Goal: Information Seeking & Learning: Check status

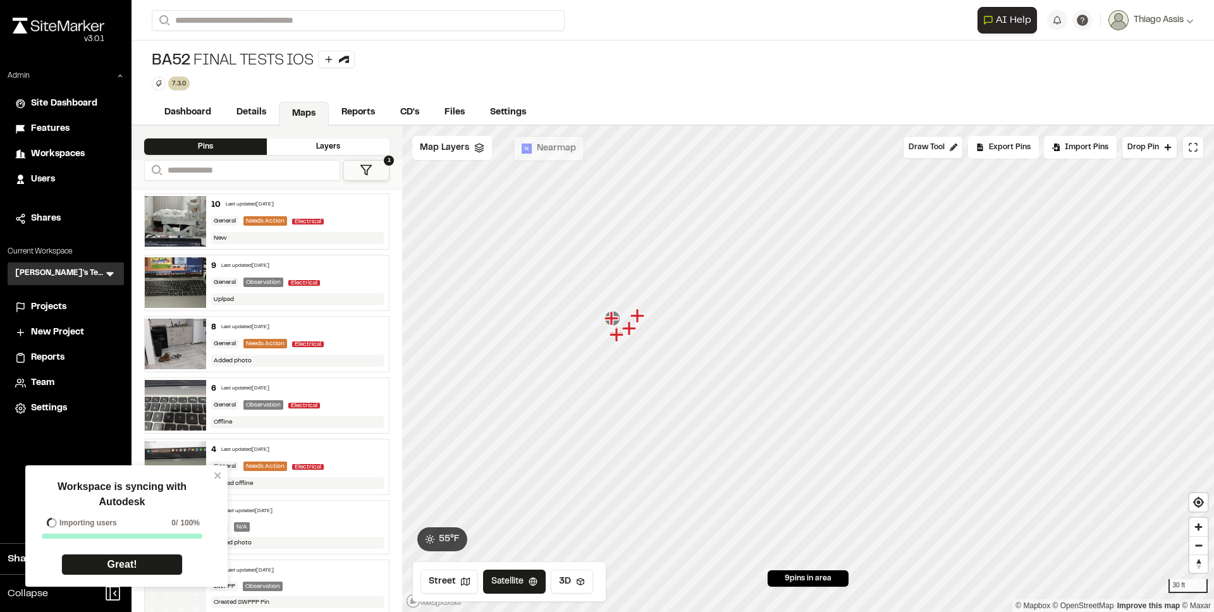
click at [639, 319] on icon "Map marker" at bounding box center [637, 316] width 14 height 14
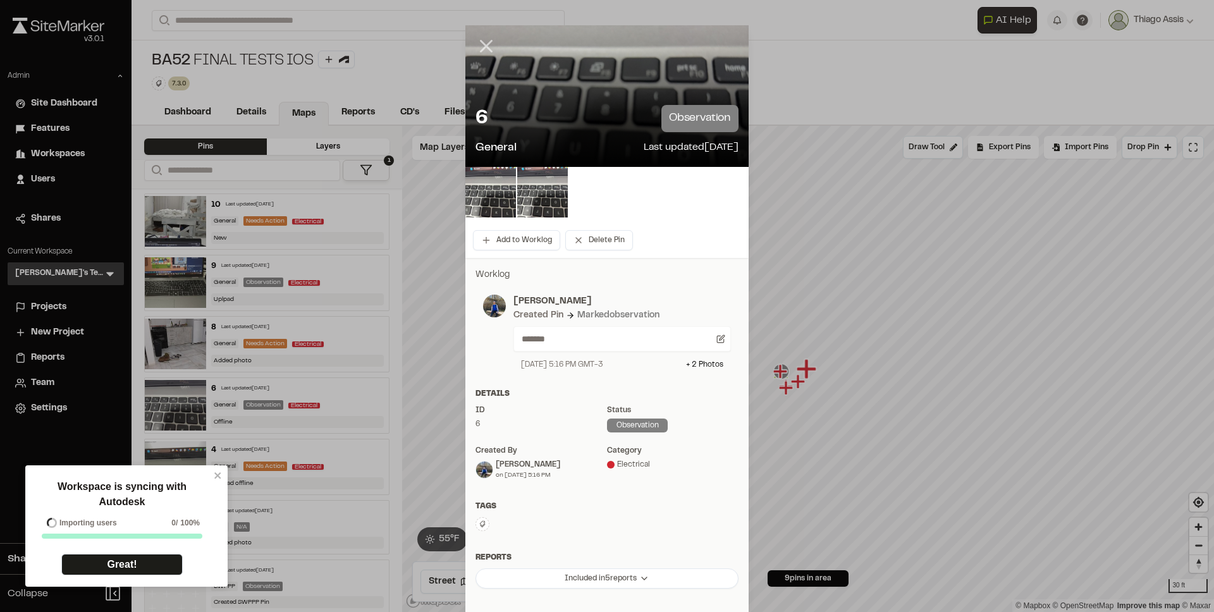
click at [485, 40] on icon at bounding box center [485, 45] width 21 height 21
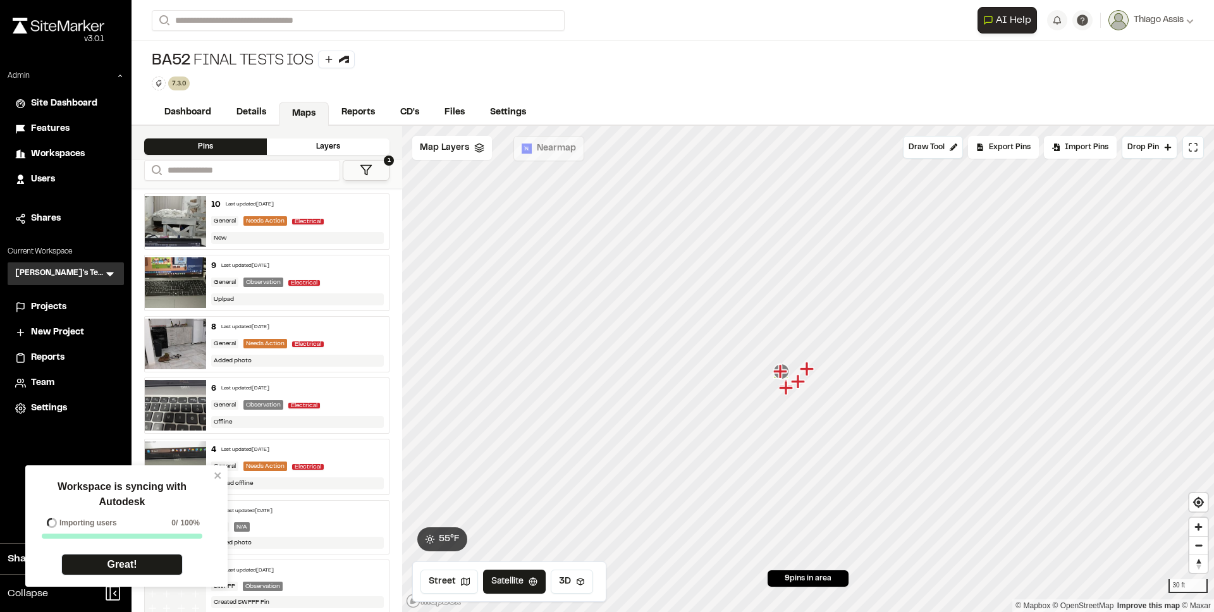
click at [798, 384] on icon "Map marker" at bounding box center [798, 381] width 14 height 14
click at [73, 354] on div "Reports" at bounding box center [73, 358] width 85 height 14
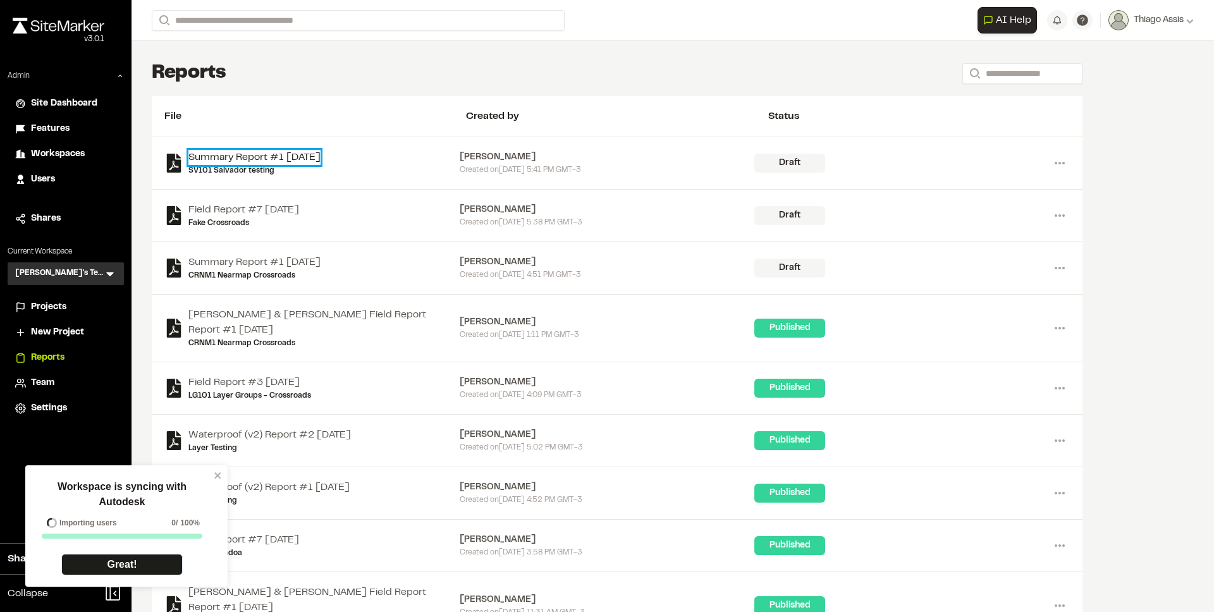
click at [302, 160] on link "Summary Report #1 2025-08-05" at bounding box center [254, 157] width 132 height 15
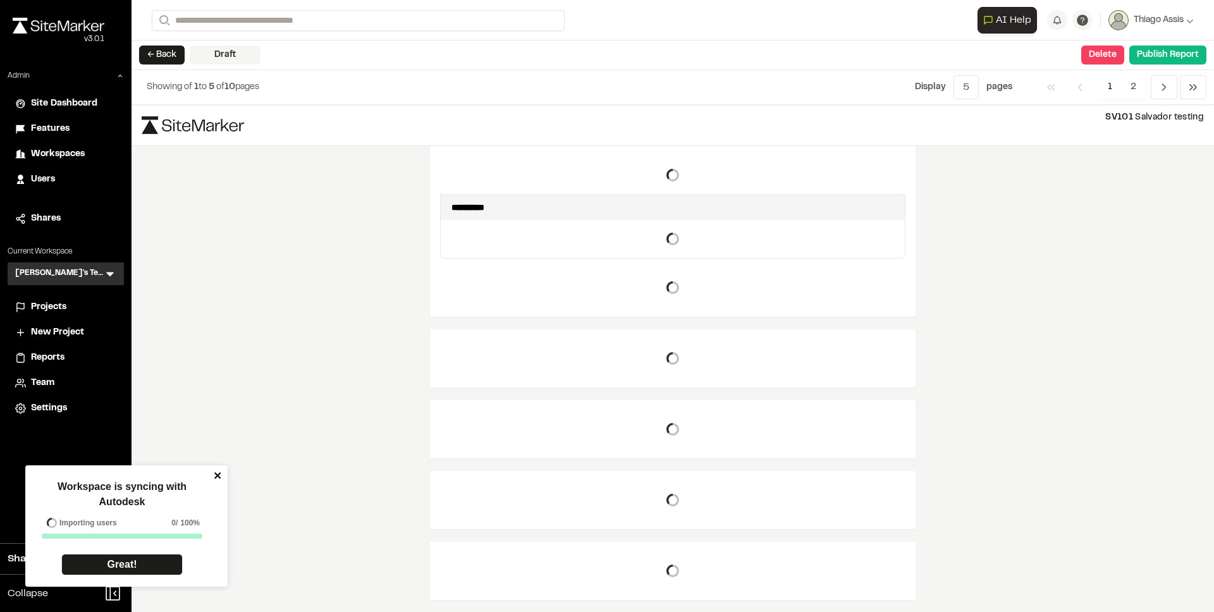
click at [216, 470] on icon "close" at bounding box center [218, 475] width 9 height 10
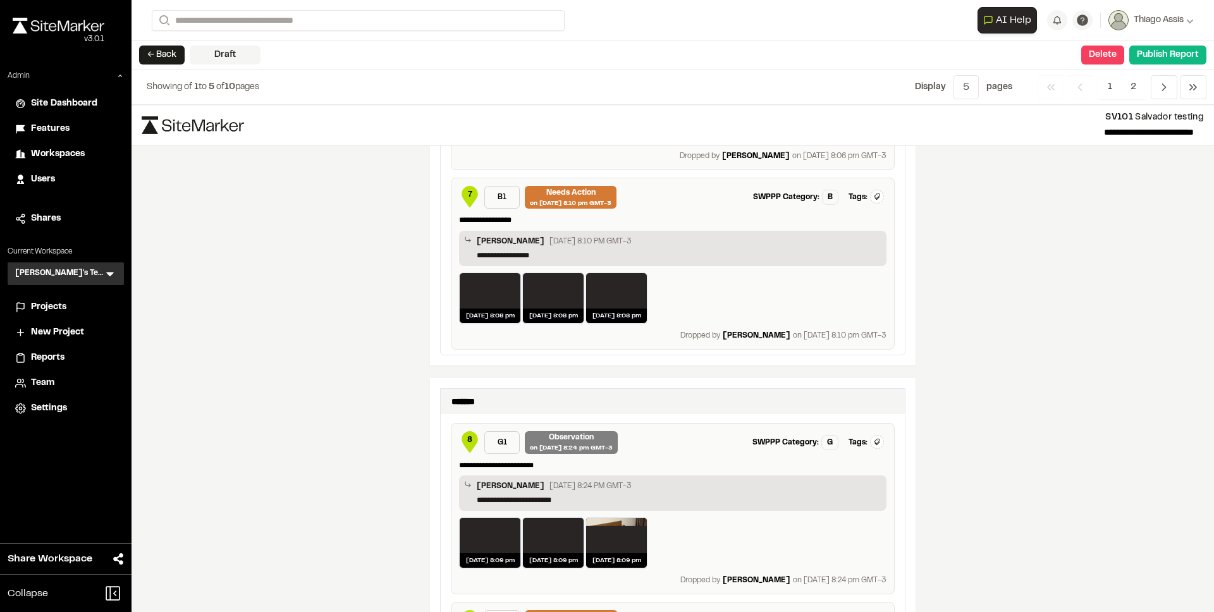
scroll to position [1747, 0]
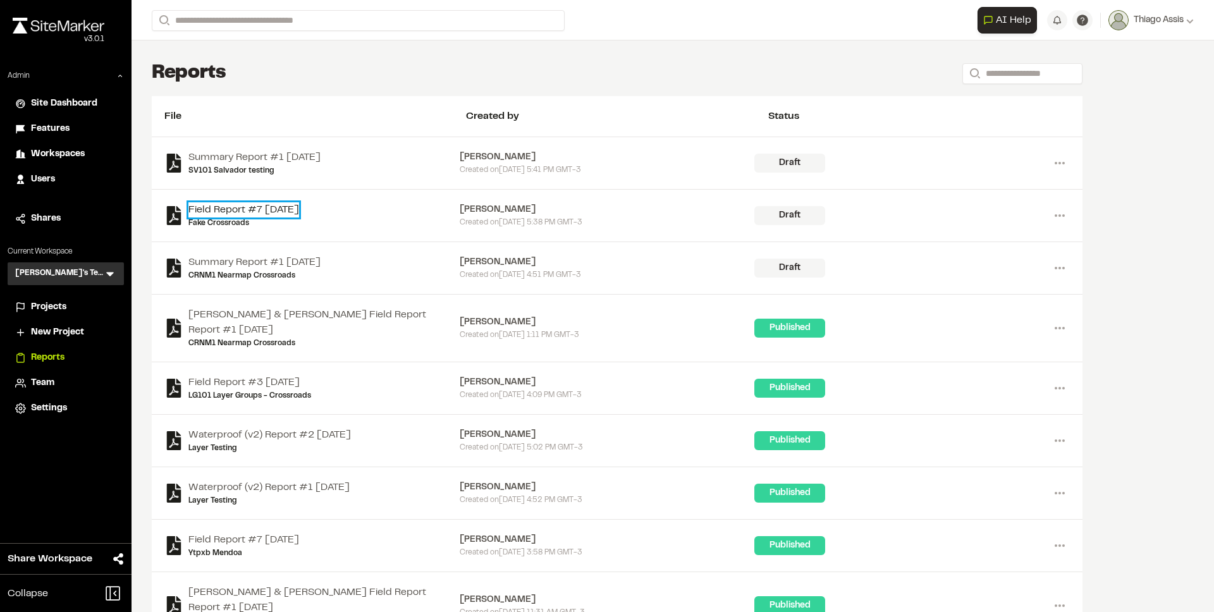
click at [278, 214] on link "Field Report #7 2025-08-05" at bounding box center [243, 209] width 111 height 15
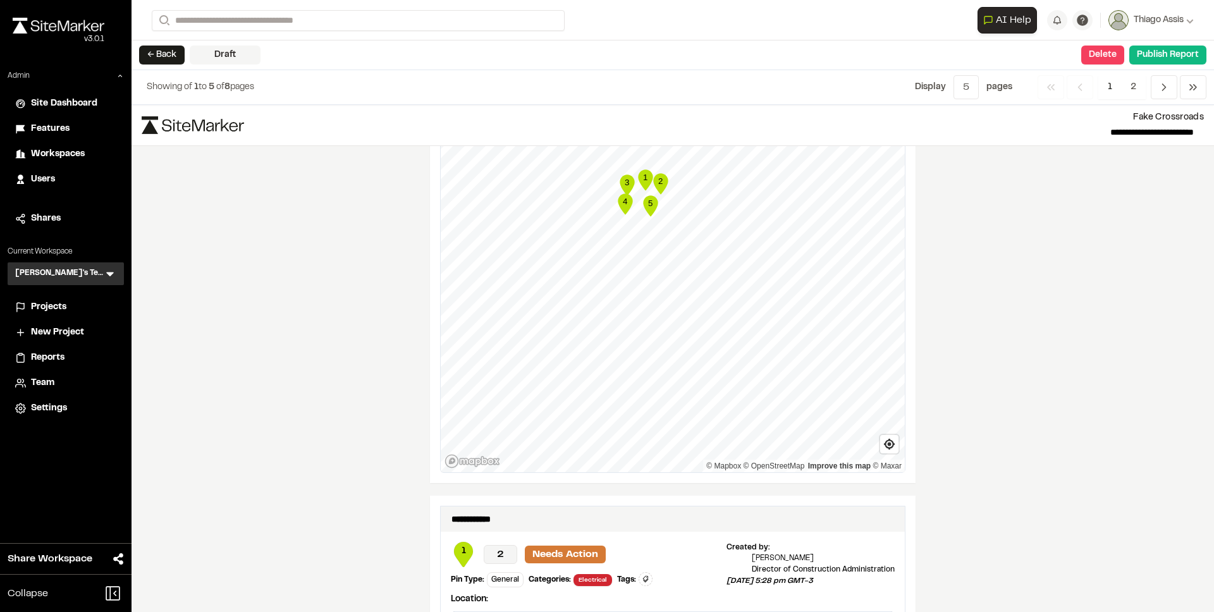
scroll to position [1242, 0]
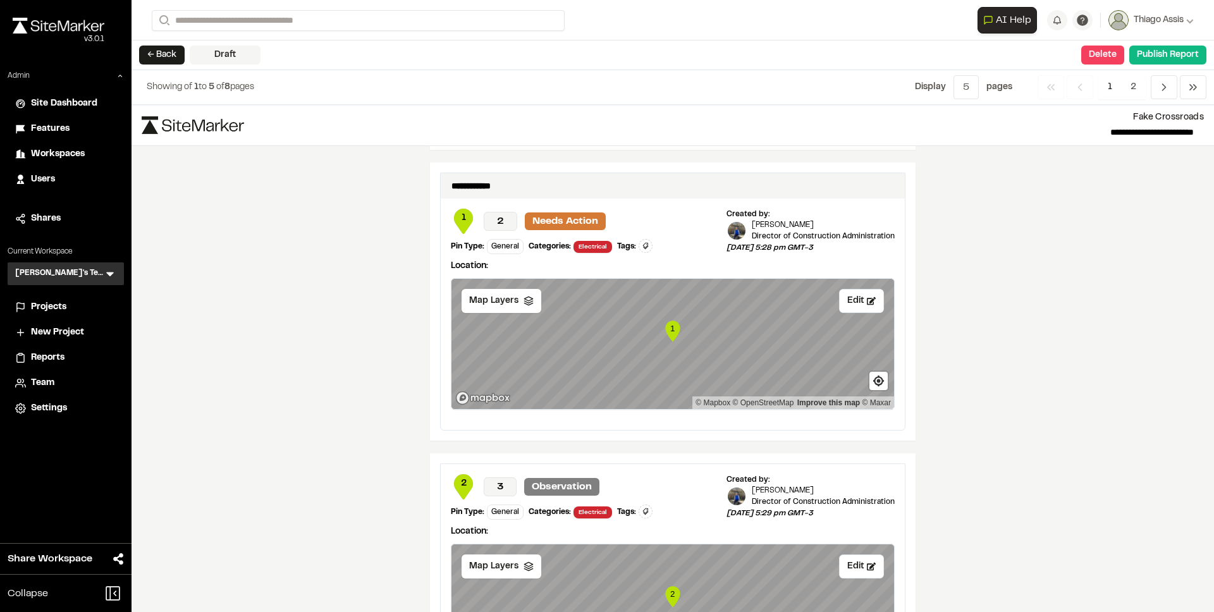
click at [67, 329] on span "New Project" at bounding box center [57, 333] width 53 height 14
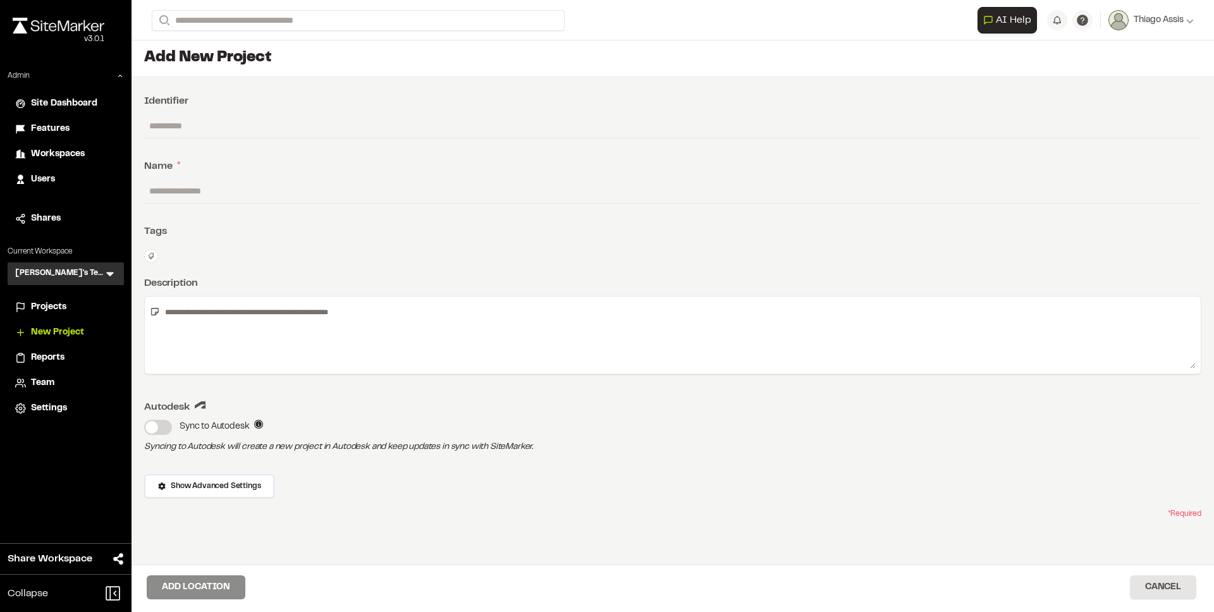
click at [63, 352] on span "Reports" at bounding box center [48, 358] width 34 height 14
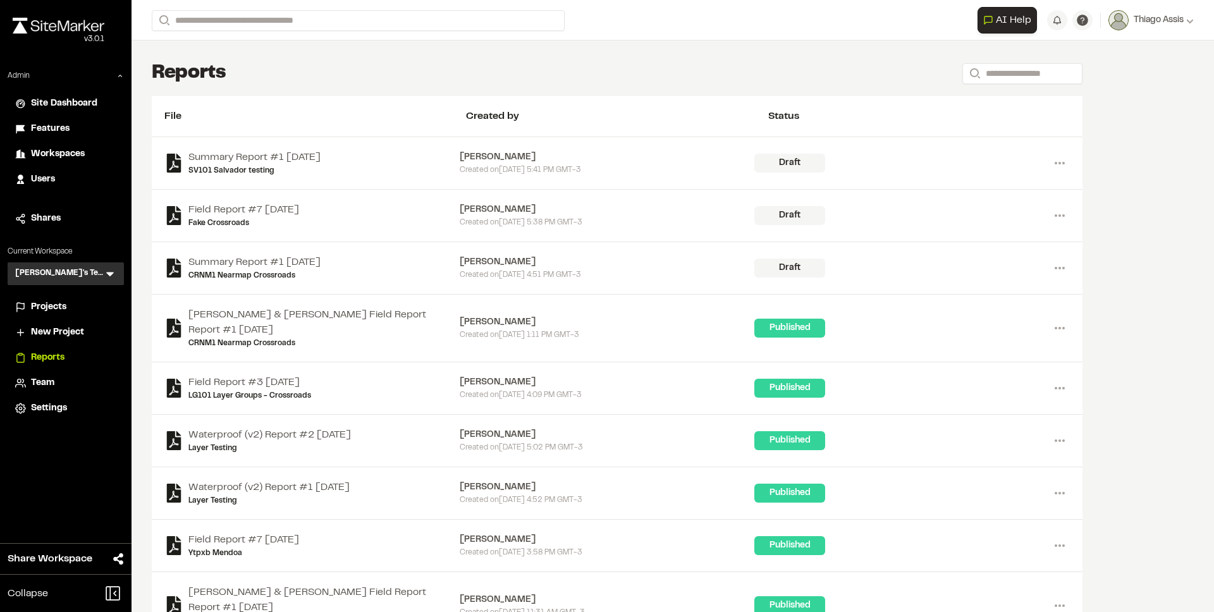
click at [72, 300] on div "Projects" at bounding box center [73, 307] width 85 height 14
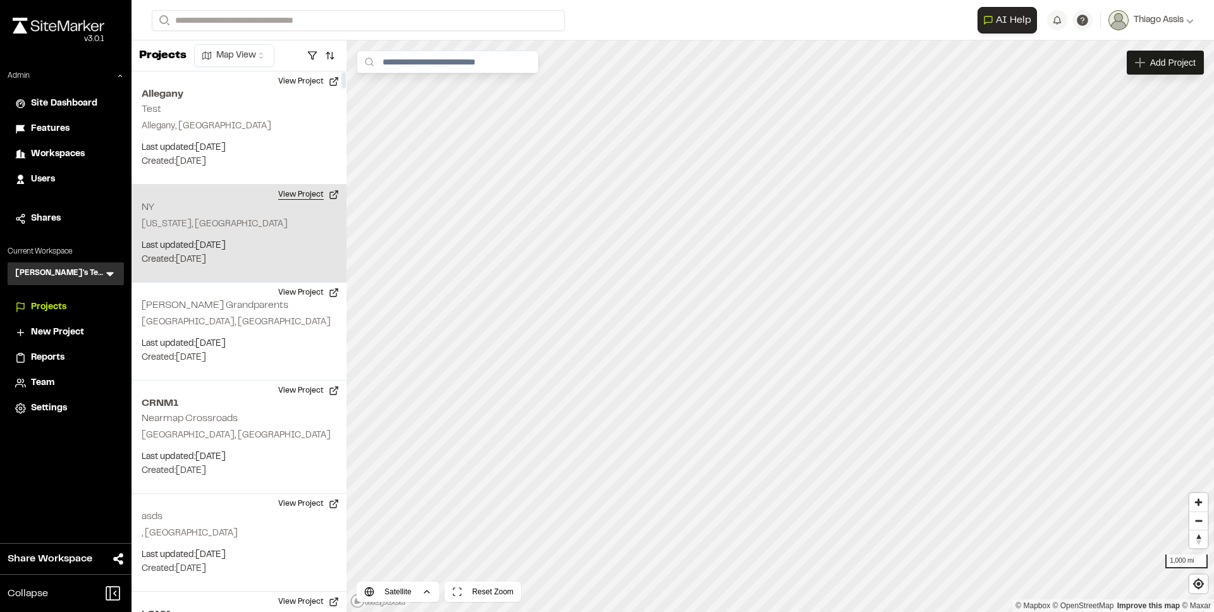
click at [316, 195] on button "View Project" at bounding box center [309, 195] width 76 height 20
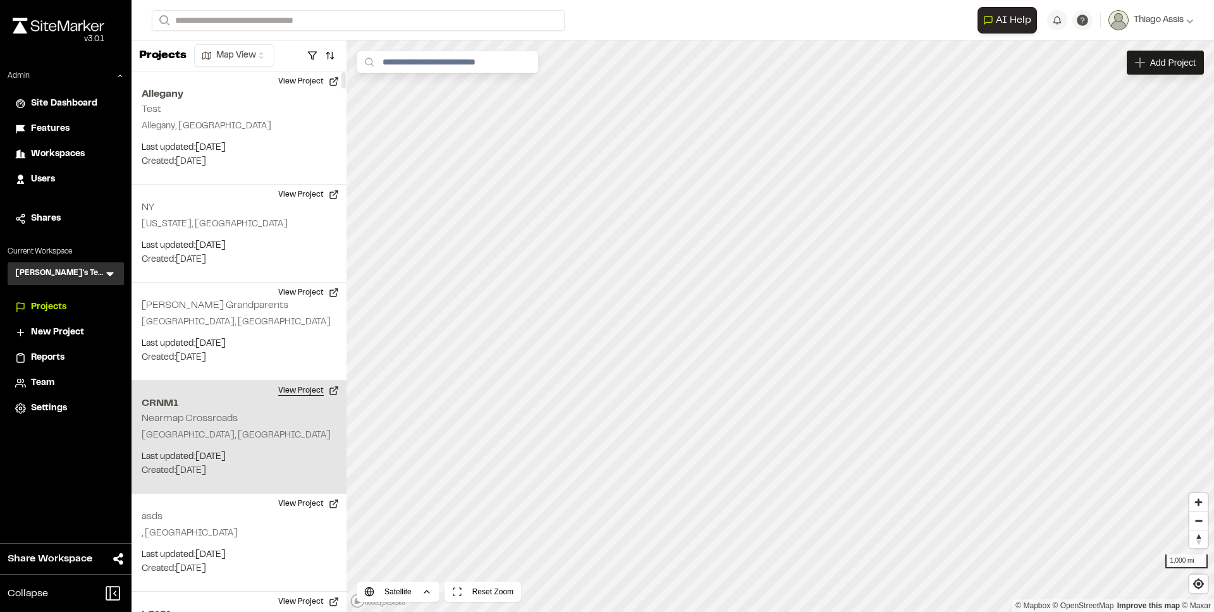
click at [298, 390] on button "View Project" at bounding box center [309, 391] width 76 height 20
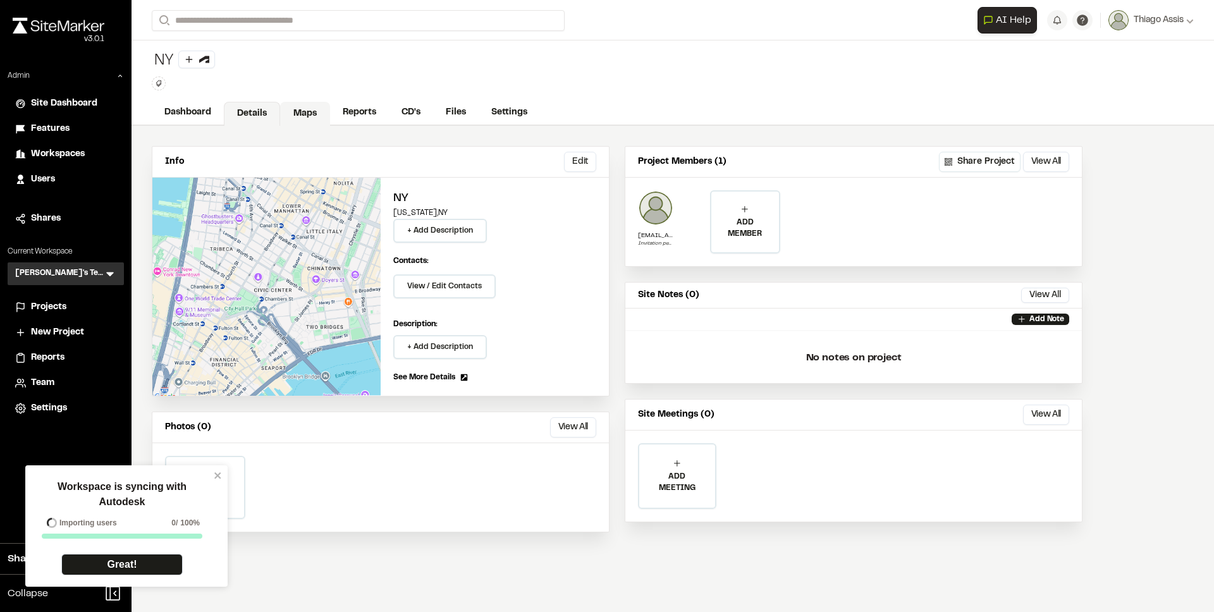
click at [306, 116] on link "Maps" at bounding box center [305, 114] width 50 height 24
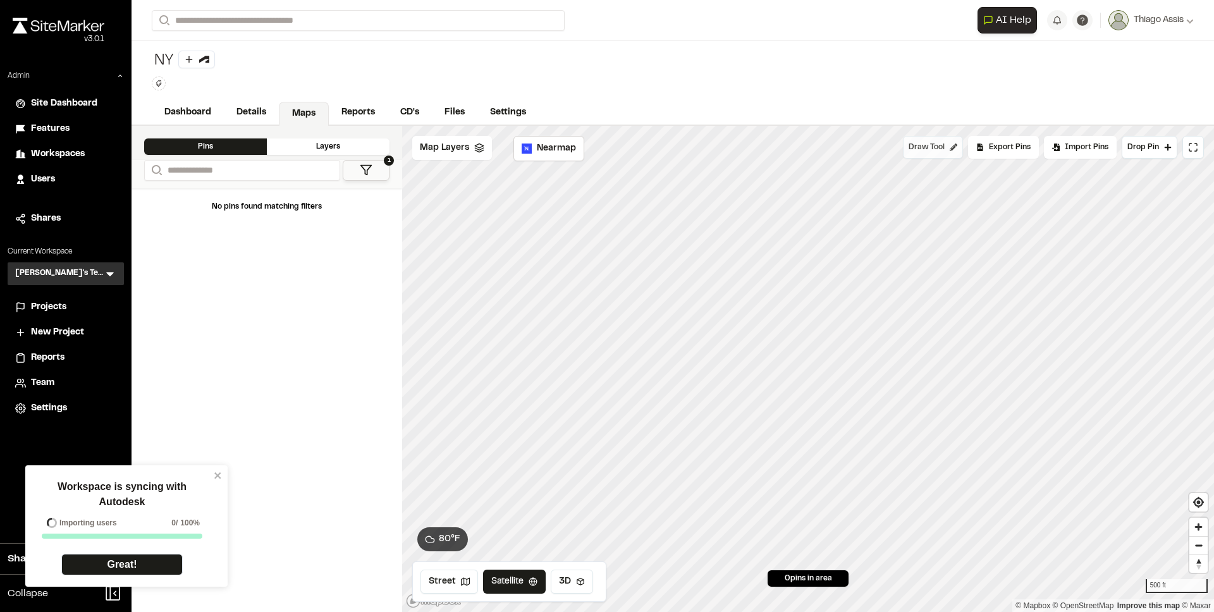
click at [933, 152] on span "Draw Tool" at bounding box center [927, 147] width 36 height 11
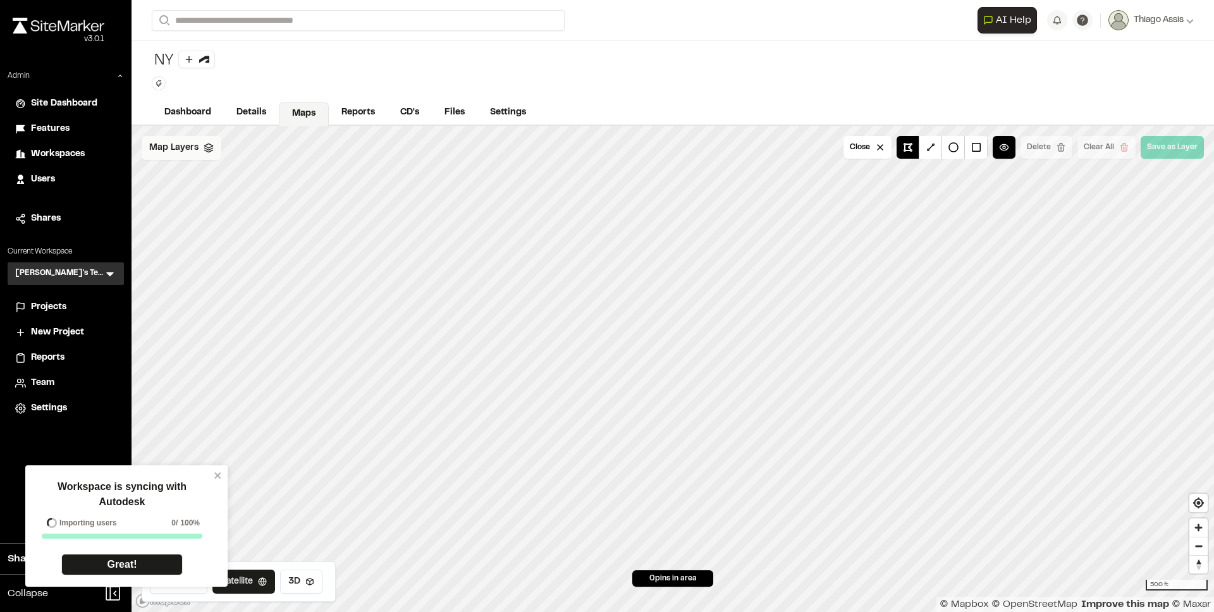
click at [208, 157] on div "Map Layers" at bounding box center [182, 148] width 80 height 24
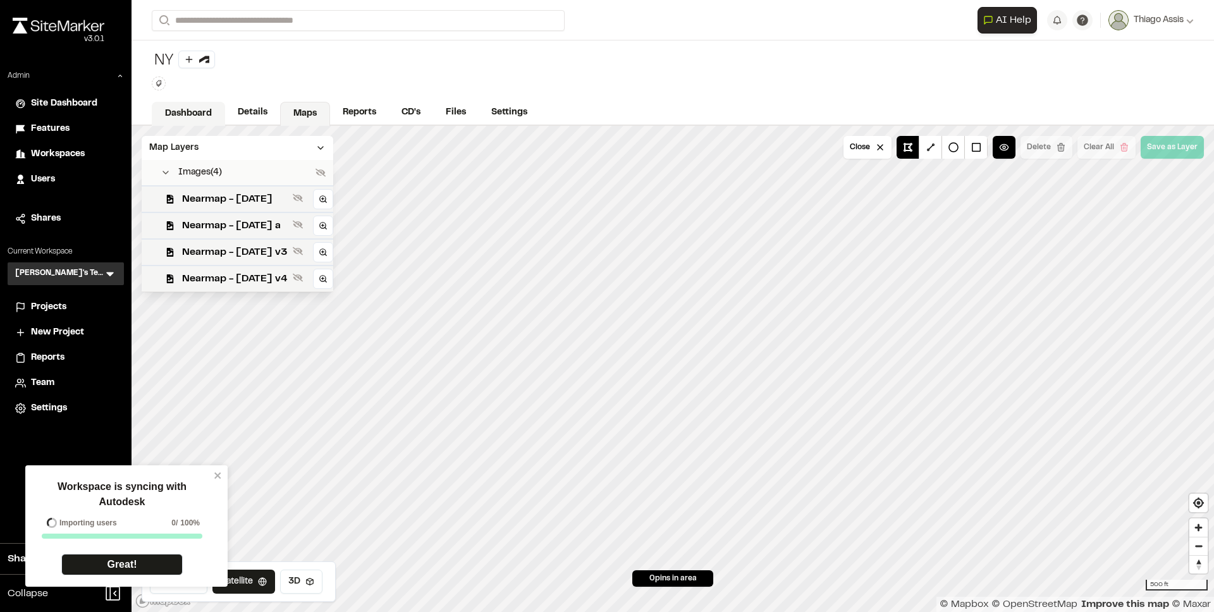
click at [188, 119] on link "Dashboard" at bounding box center [188, 114] width 73 height 24
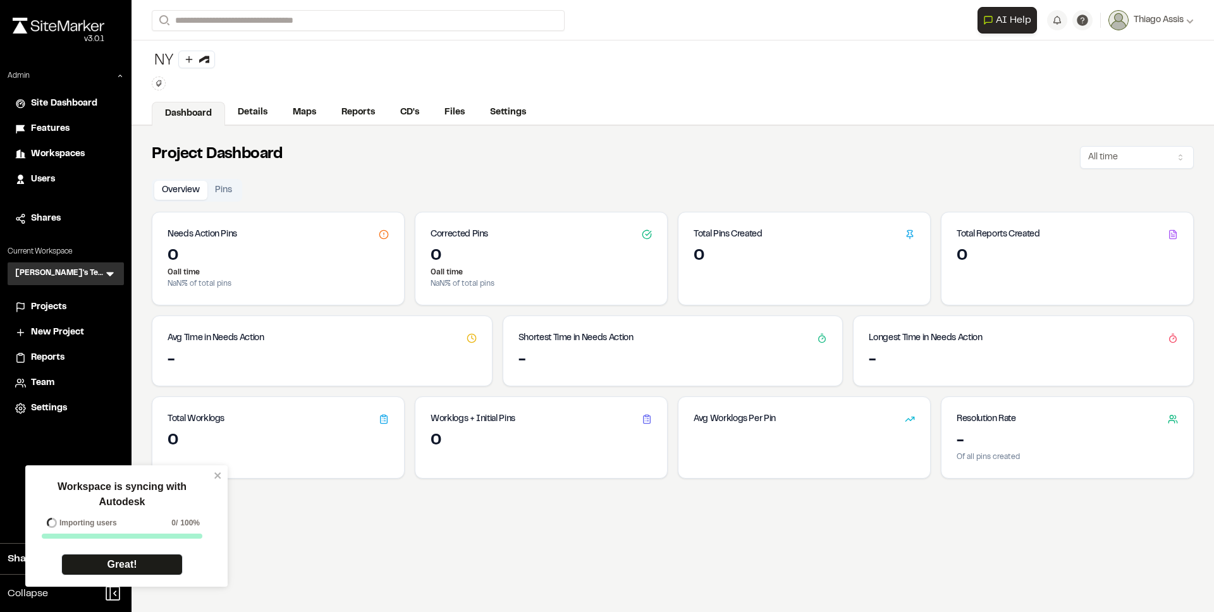
click at [28, 308] on div "Projects" at bounding box center [65, 307] width 101 height 14
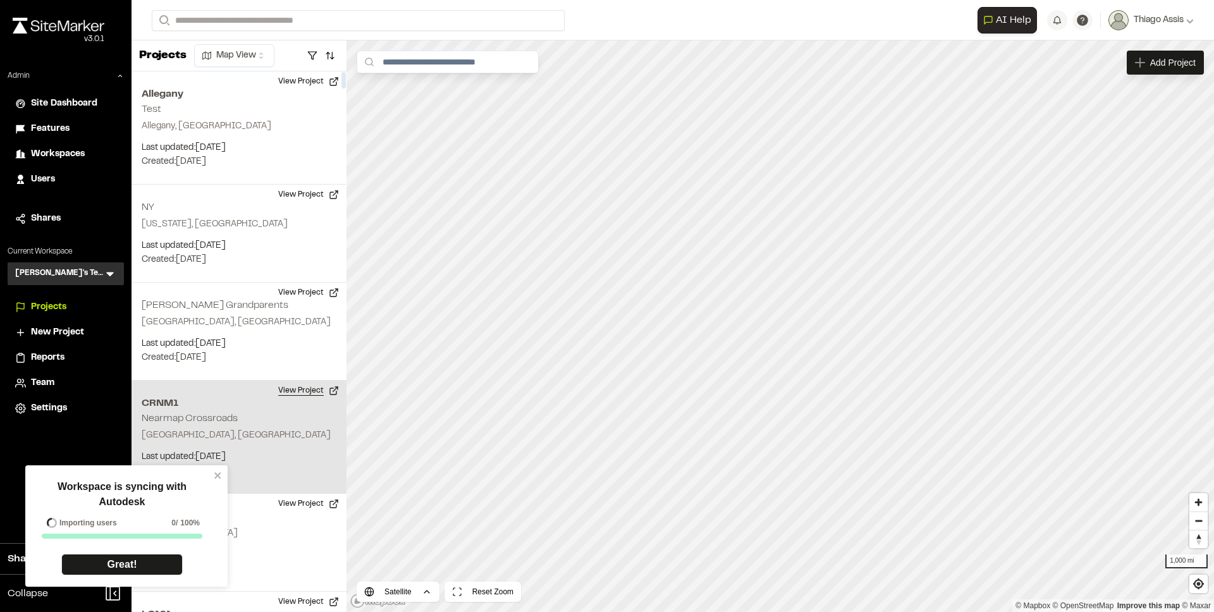
click at [297, 391] on button "View Project" at bounding box center [309, 391] width 76 height 20
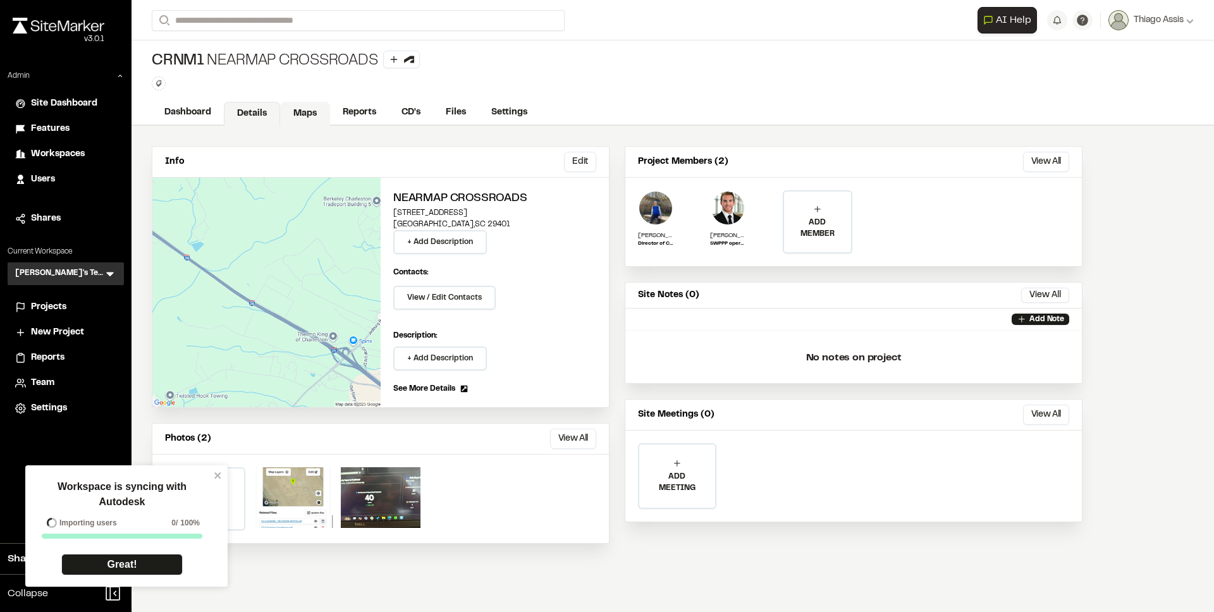
click at [315, 104] on link "Maps" at bounding box center [305, 114] width 50 height 24
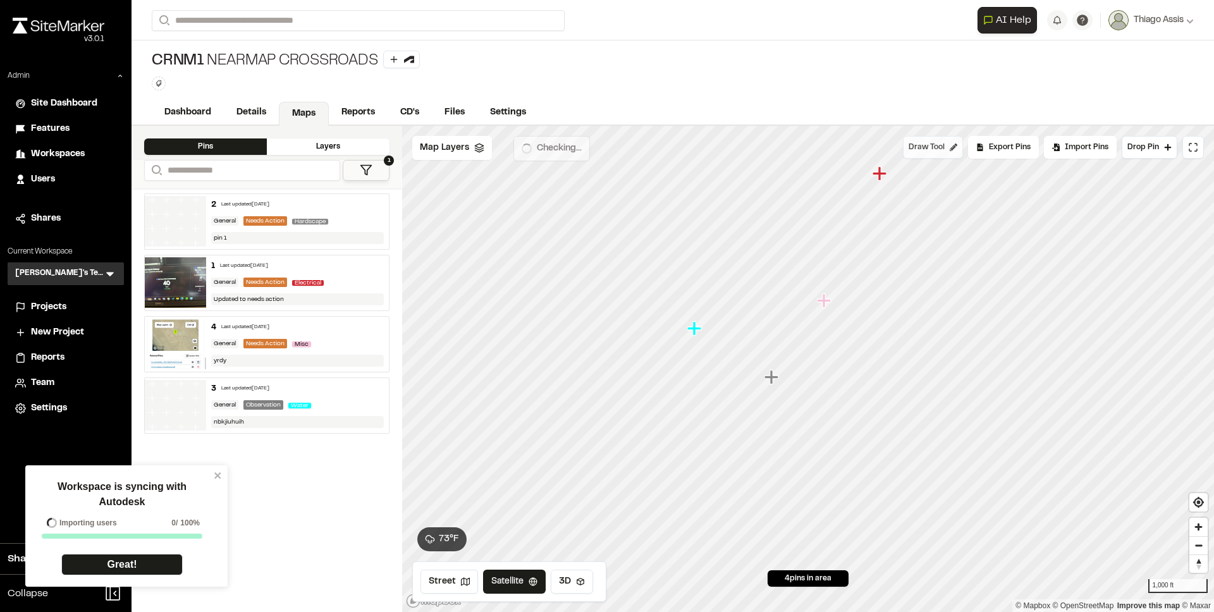
click at [927, 152] on button "Draw Tool" at bounding box center [933, 147] width 60 height 23
click at [936, 150] on span "Draw Tool" at bounding box center [927, 147] width 36 height 11
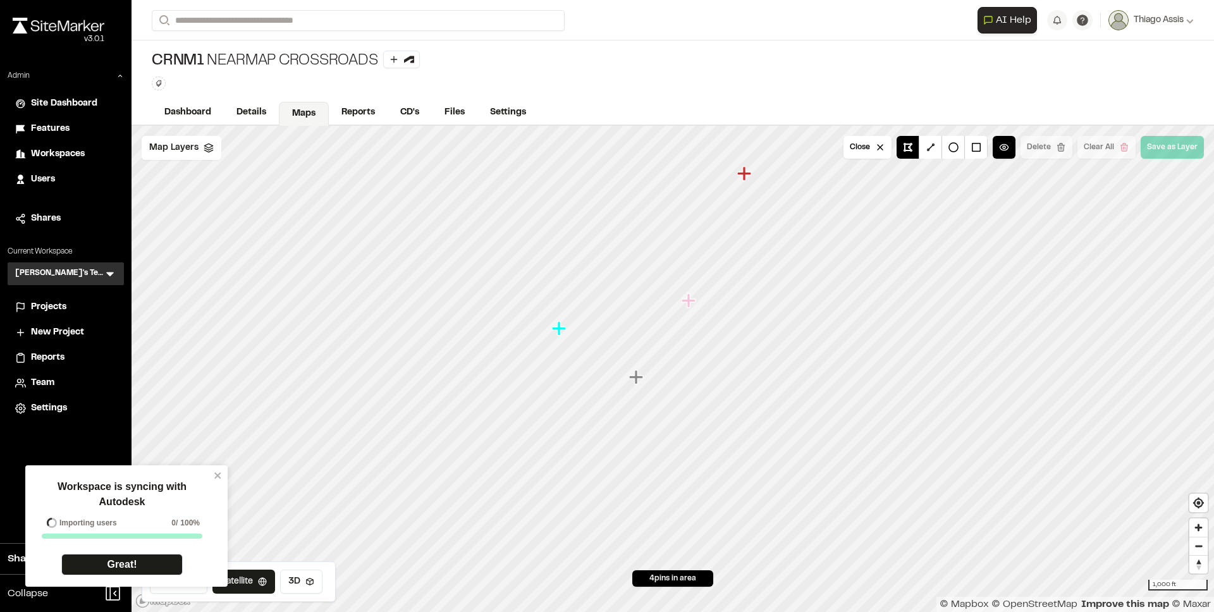
click at [690, 299] on icon "Map marker" at bounding box center [689, 300] width 14 height 14
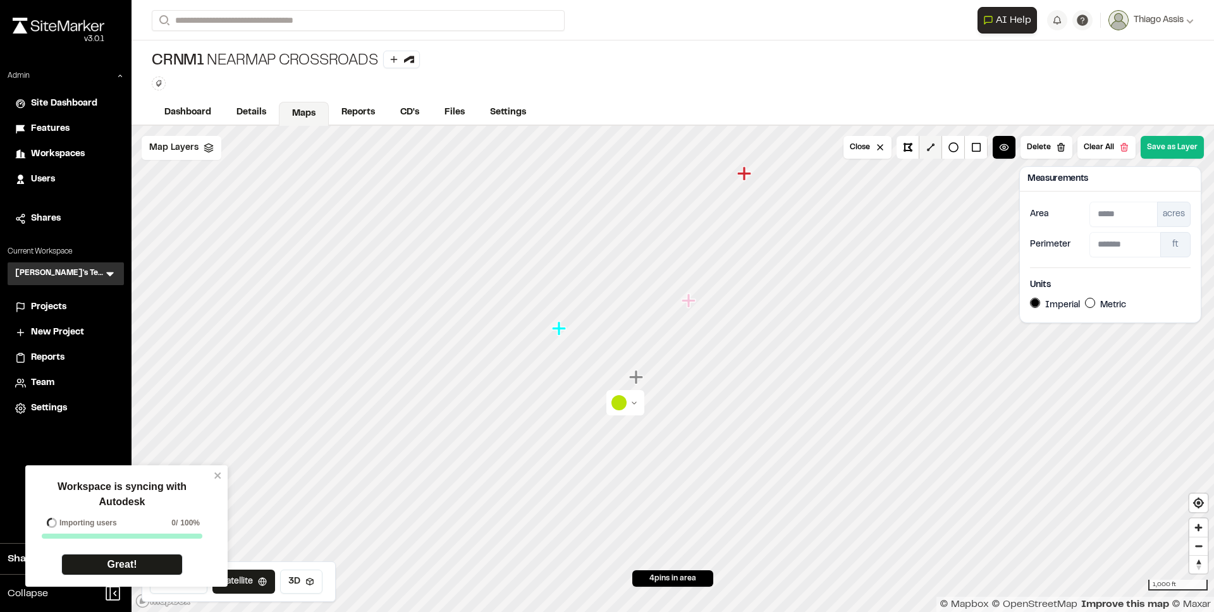
click at [939, 147] on button at bounding box center [930, 147] width 23 height 23
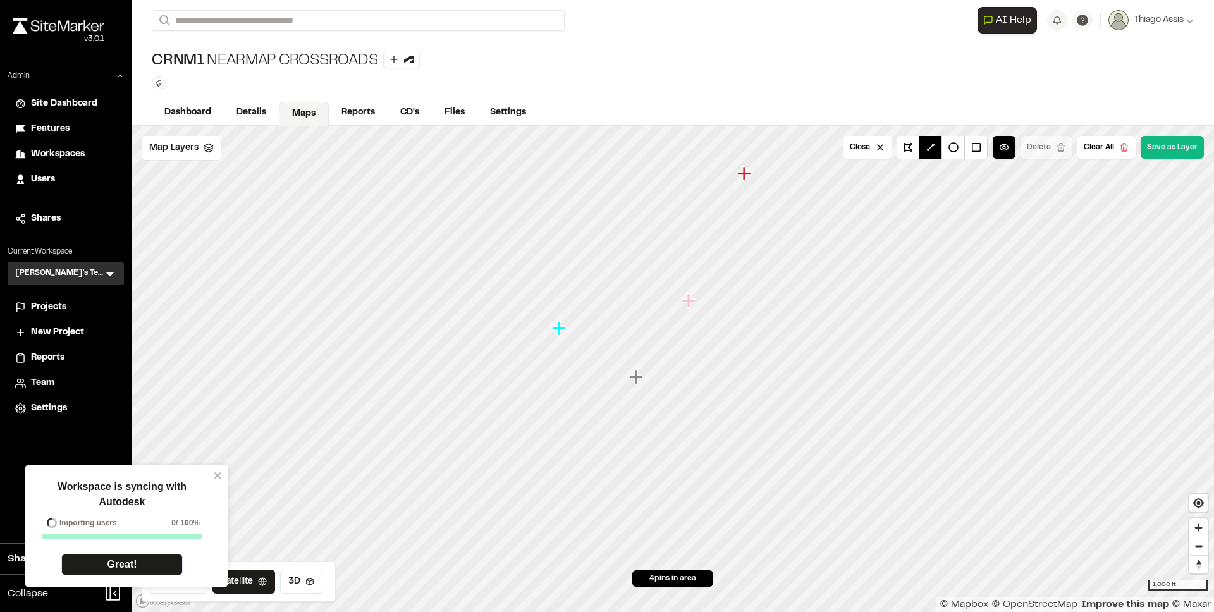
click at [738, 175] on icon "Map marker" at bounding box center [745, 174] width 16 height 16
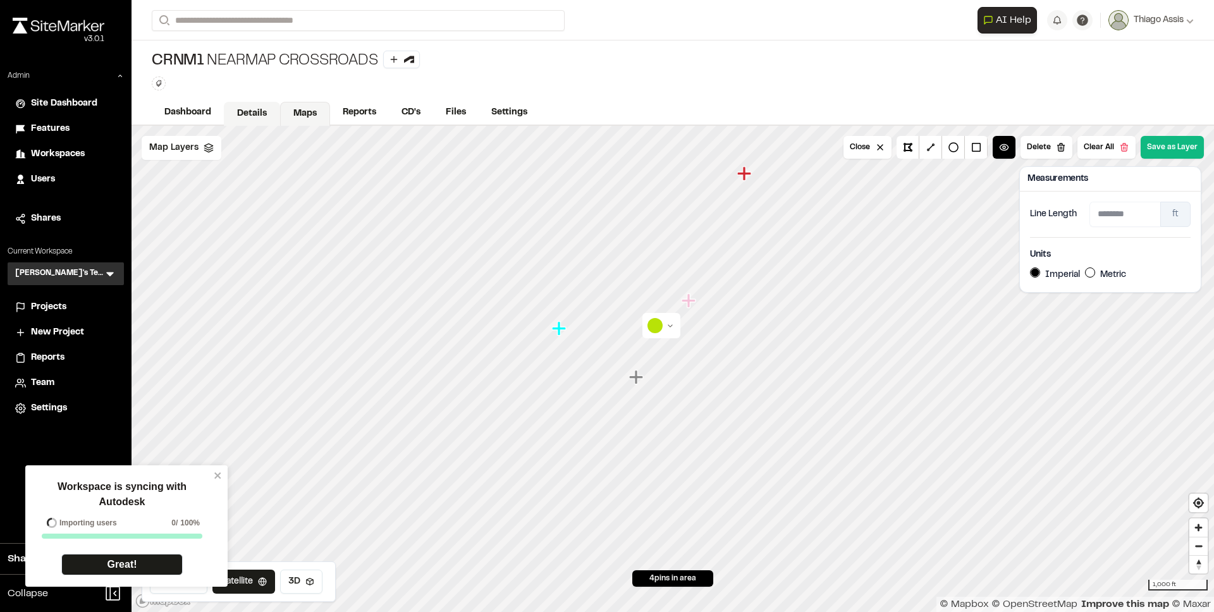
click at [242, 115] on link "Details" at bounding box center [252, 114] width 56 height 24
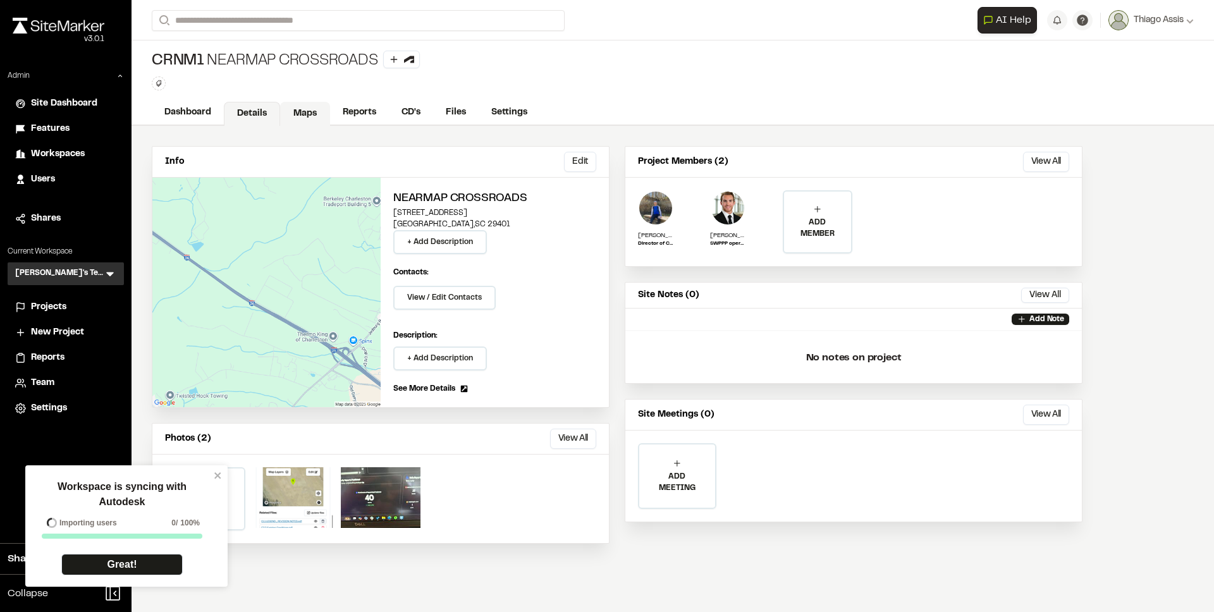
click at [295, 119] on link "Maps" at bounding box center [305, 114] width 50 height 24
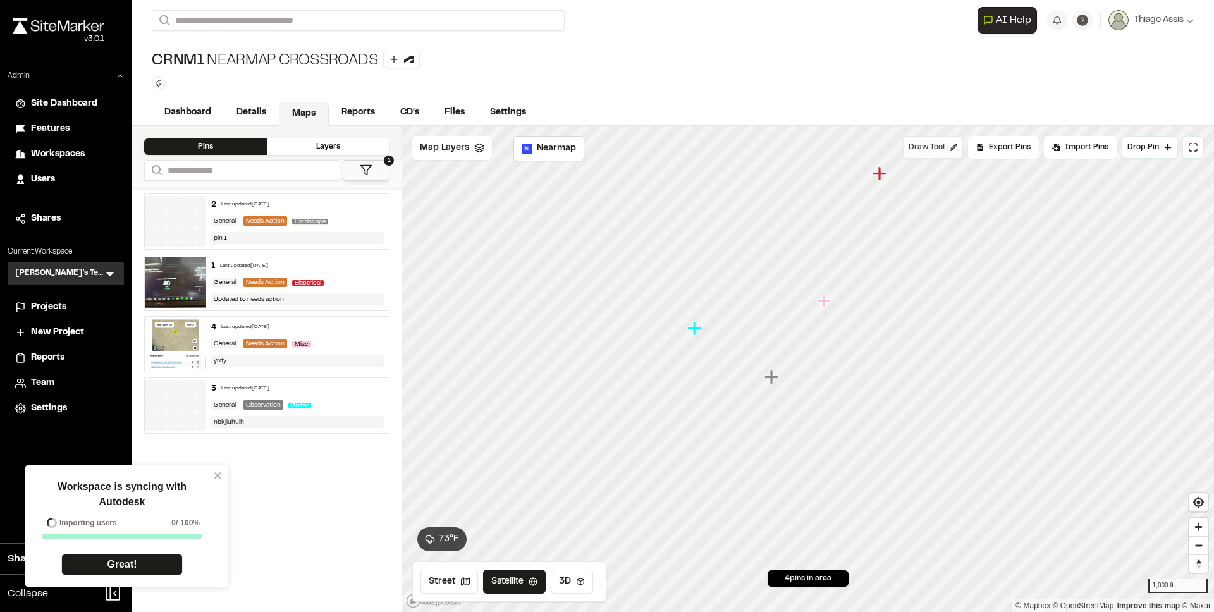
click at [935, 153] on button "Draw Tool" at bounding box center [933, 147] width 60 height 23
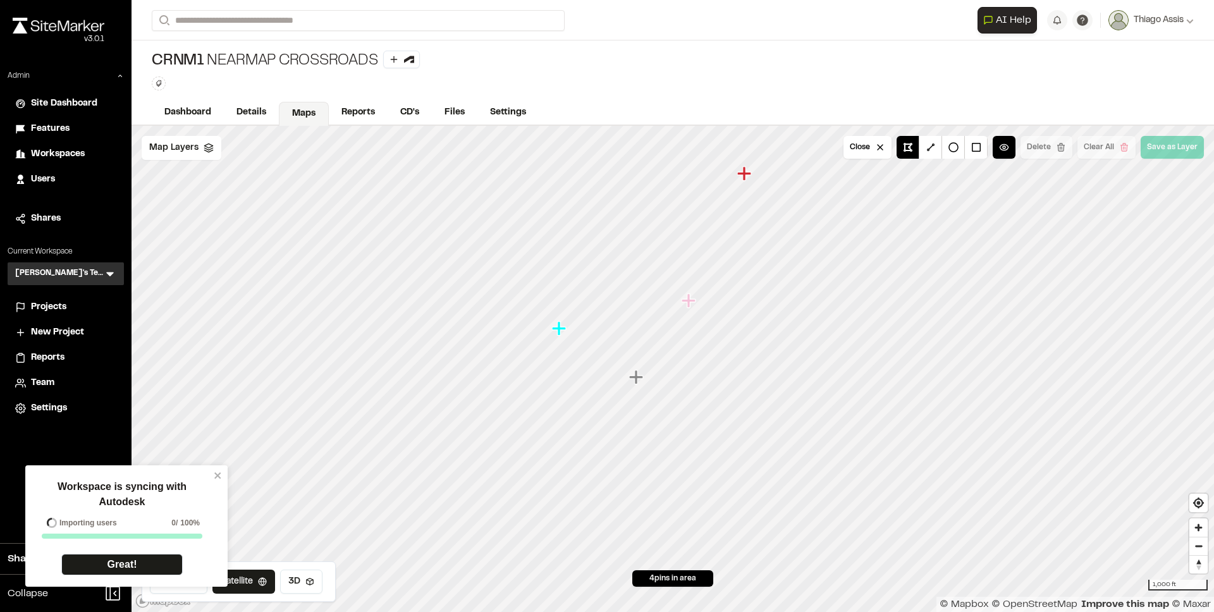
click at [558, 326] on icon "Map marker" at bounding box center [559, 328] width 14 height 14
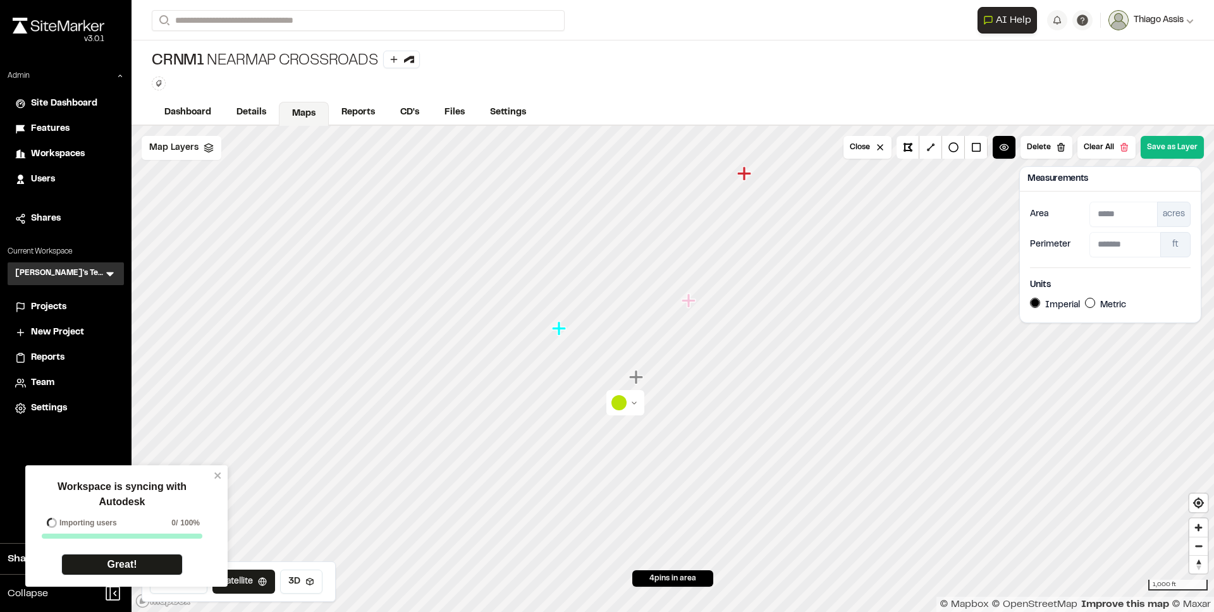
click at [1170, 16] on span "Thiago Assis" at bounding box center [1159, 20] width 50 height 14
click at [1119, 107] on link "Nearmap Usage" at bounding box center [1138, 105] width 110 height 19
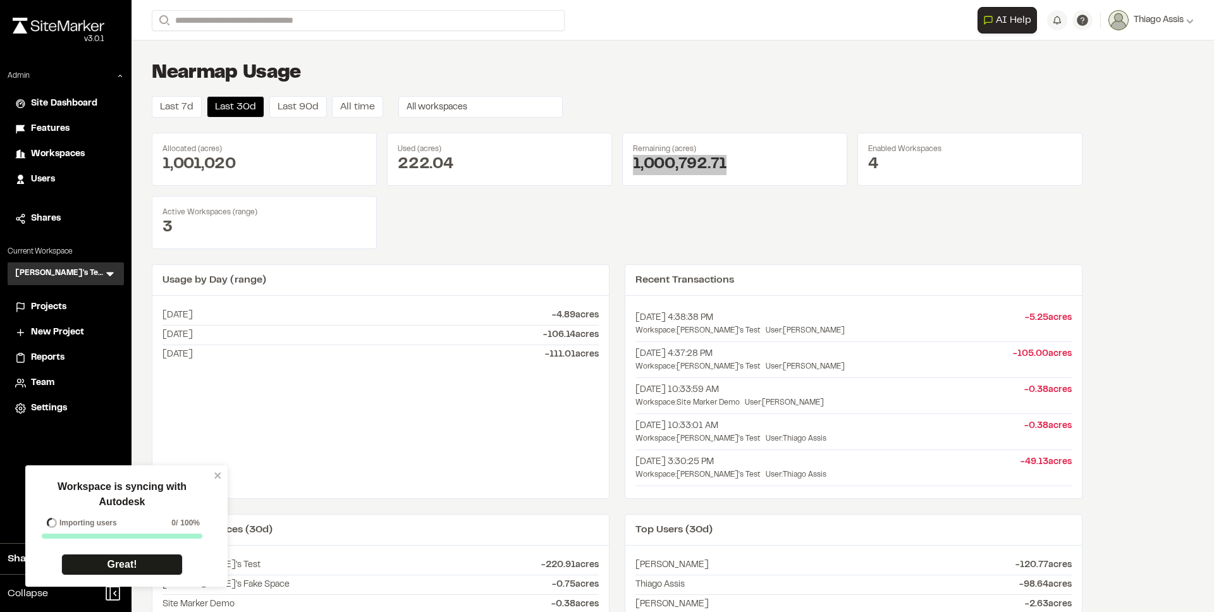
click at [692, 164] on div "1,000,792.71" at bounding box center [735, 165] width 204 height 20
drag, startPoint x: 565, startPoint y: 322, endPoint x: 585, endPoint y: 350, distance: 34.0
click at [585, 350] on ul "2025-07-31 - 4.89 acres 2025-08-06 - 106.14 acres 2025-08-08 - 111.01 acres" at bounding box center [380, 335] width 436 height 58
click at [585, 350] on span "- 111.01 acres" at bounding box center [572, 355] width 54 height 14
drag, startPoint x: 585, startPoint y: 352, endPoint x: 546, endPoint y: 304, distance: 62.0
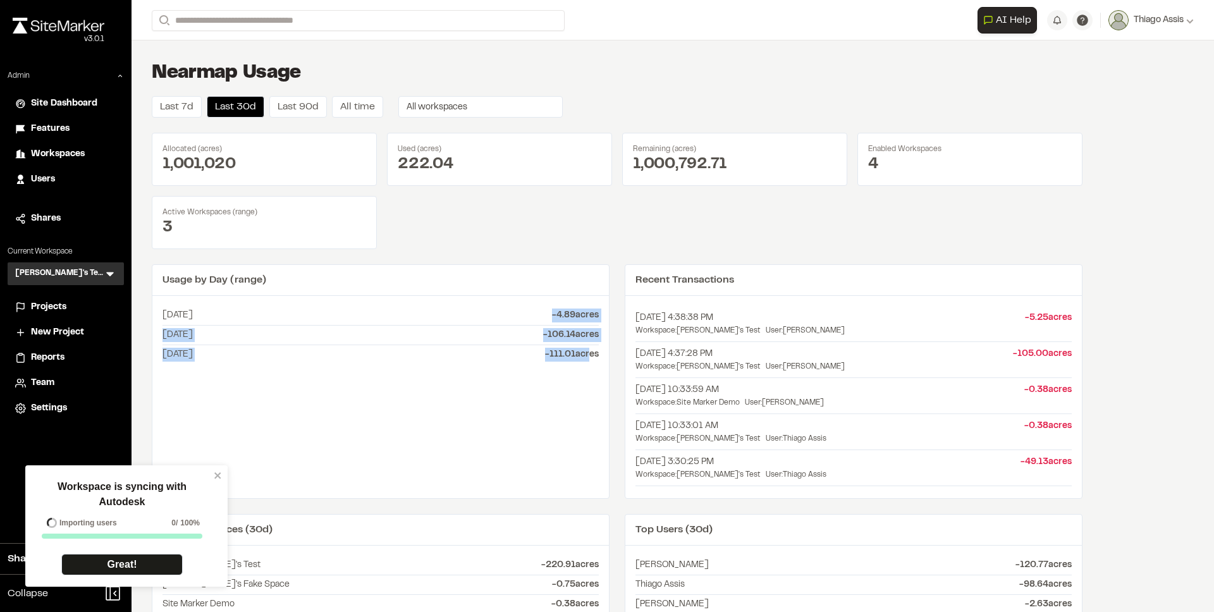
click at [546, 304] on div "2025-07-31 - 4.89 acres 2025-08-06 - 106.14 acres 2025-08-08 - 111.01 acres" at bounding box center [380, 335] width 456 height 78
drag, startPoint x: 553, startPoint y: 313, endPoint x: 575, endPoint y: 342, distance: 36.9
click at [575, 342] on div "2025-07-31 - 4.89 acres 2025-08-06 - 106.14 acres 2025-08-08 - 111.01 acres" at bounding box center [380, 335] width 456 height 78
click at [575, 342] on li "2025-08-06 - 106.14 acres" at bounding box center [380, 335] width 436 height 20
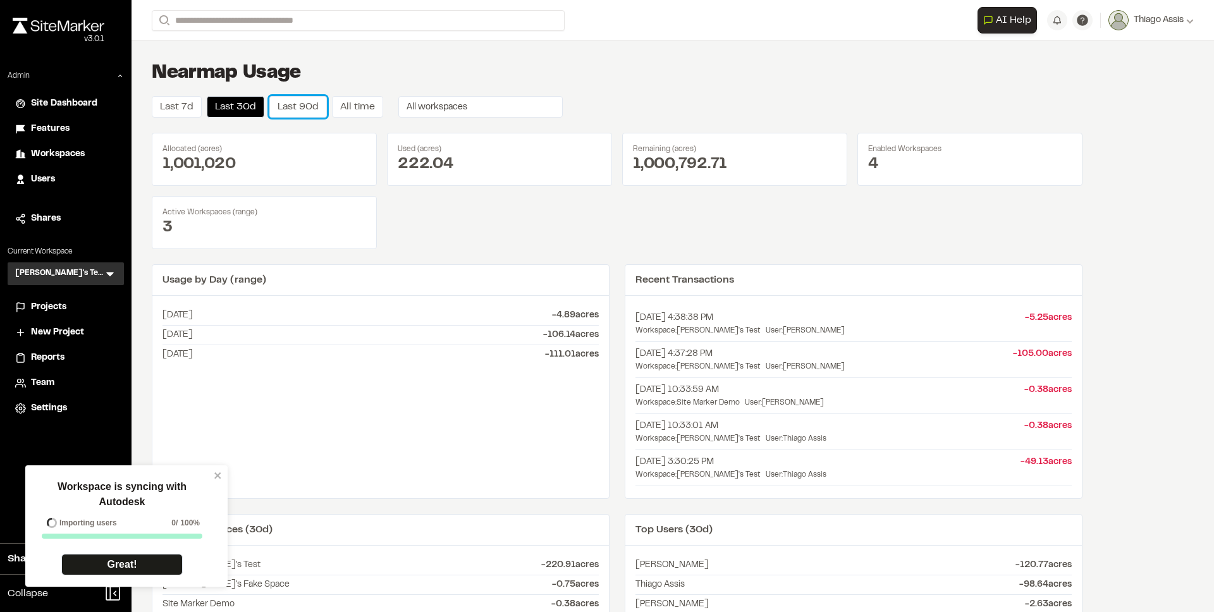
click at [295, 104] on button "Last 90d" at bounding box center [298, 106] width 58 height 21
click at [182, 110] on button "Last 7d" at bounding box center [177, 106] width 50 height 21
click at [305, 108] on button "Last 90d" at bounding box center [298, 106] width 58 height 21
click at [372, 242] on div "Active Workspaces (range) 3" at bounding box center [264, 222] width 225 height 53
click at [64, 219] on div "Shares" at bounding box center [73, 219] width 85 height 14
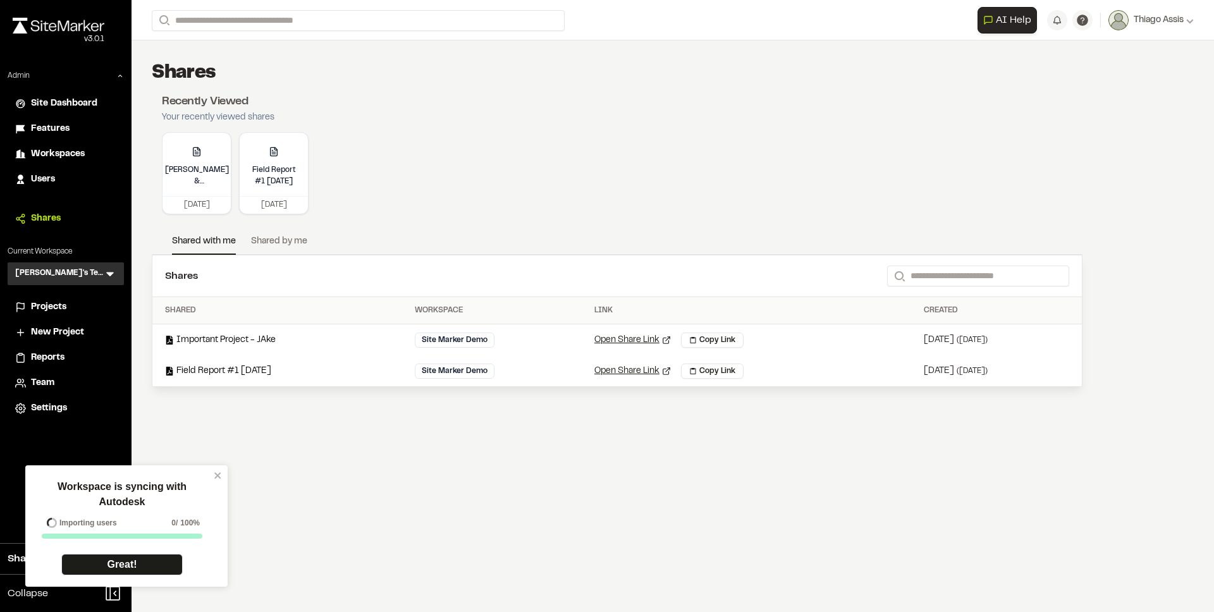
click at [63, 179] on div "Users" at bounding box center [73, 180] width 85 height 14
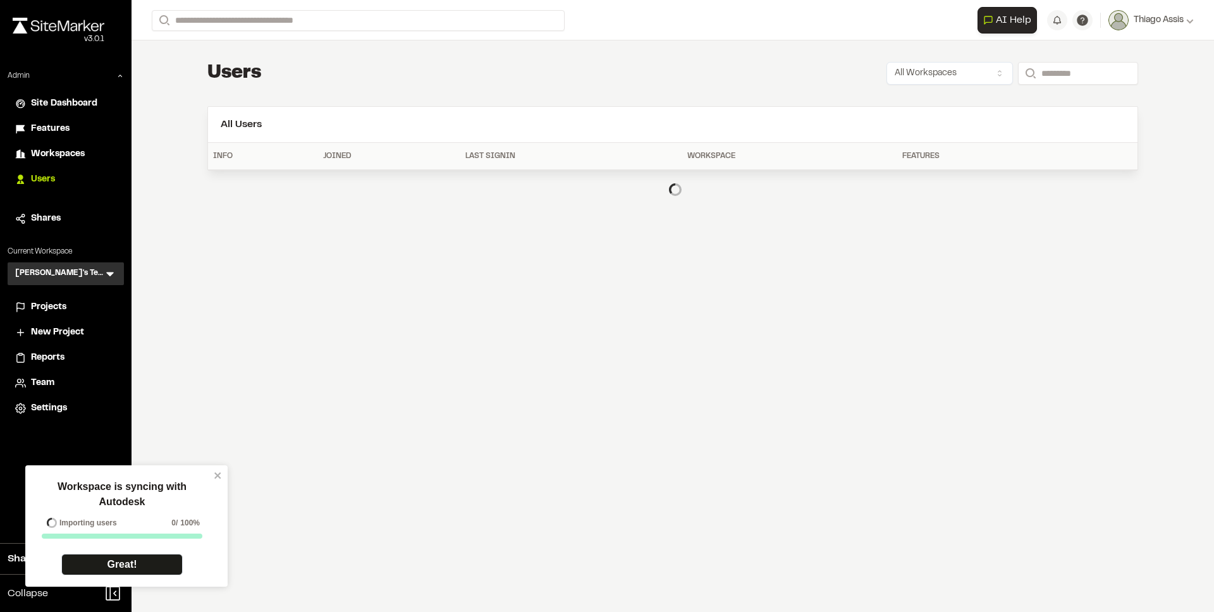
click at [75, 128] on div "Features" at bounding box center [73, 129] width 85 height 14
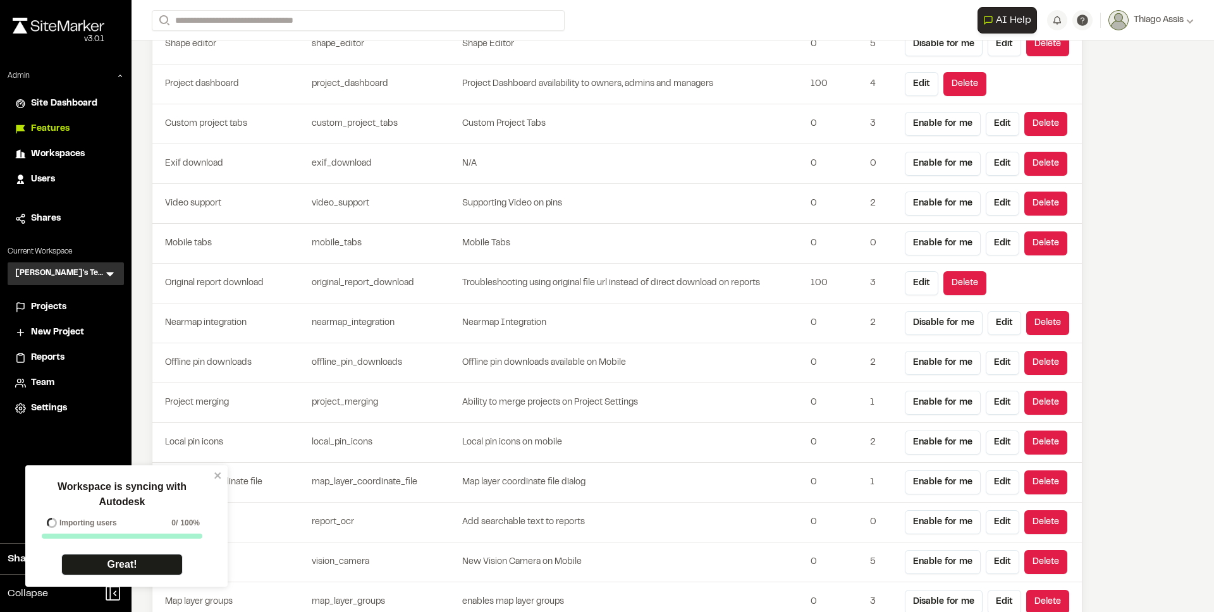
scroll to position [3186, 0]
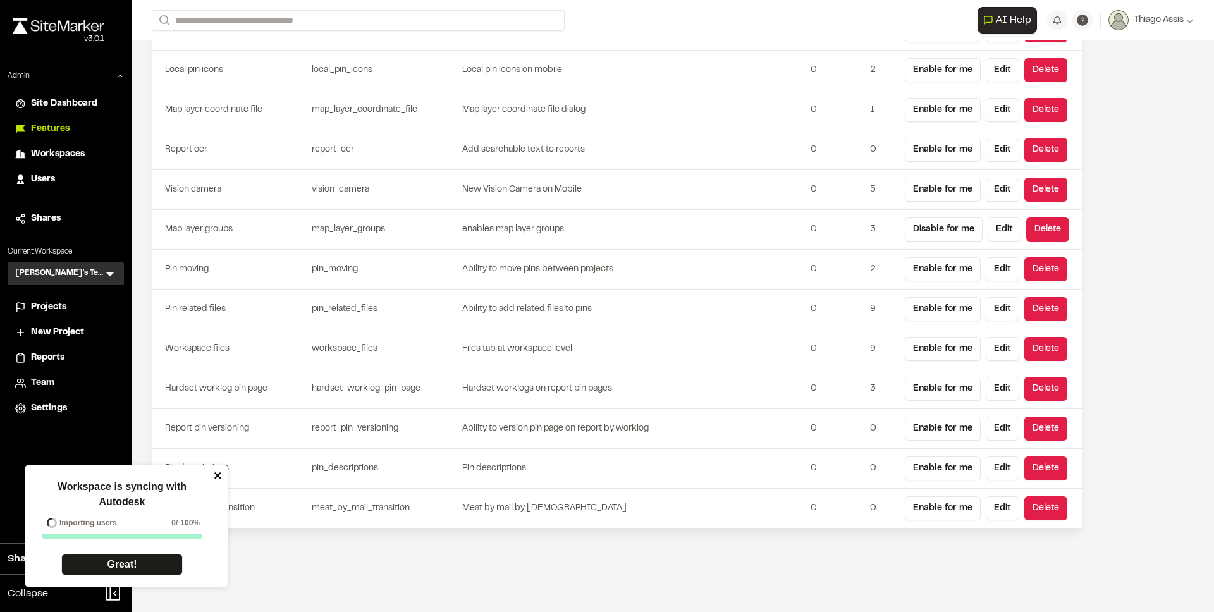
click at [214, 477] on icon "close" at bounding box center [218, 475] width 9 height 10
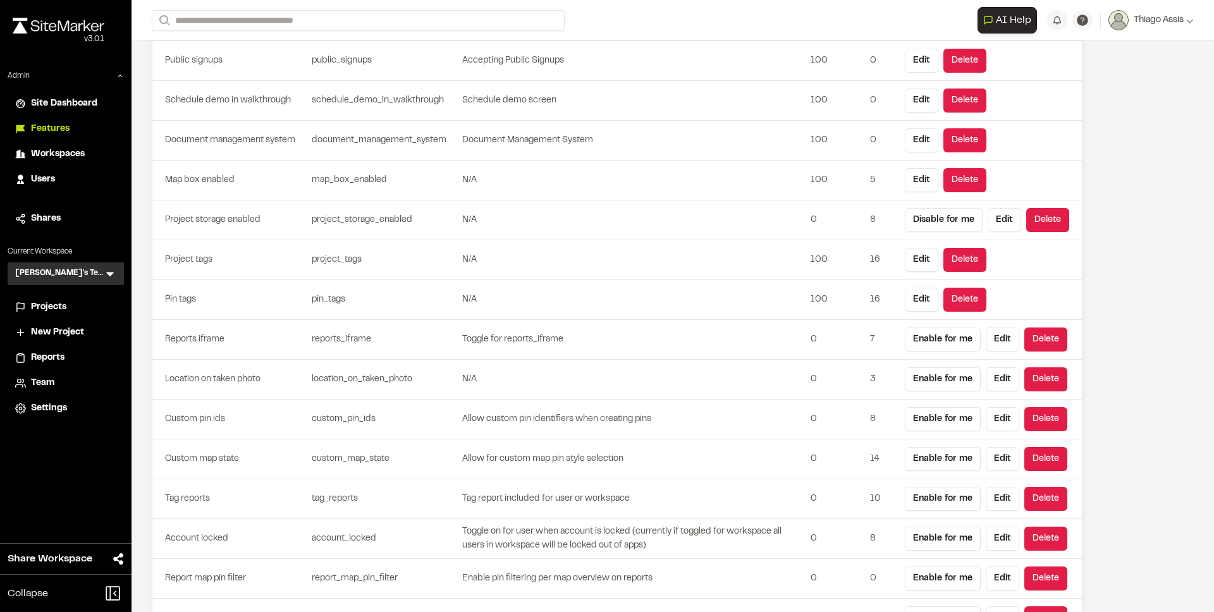
scroll to position [0, 0]
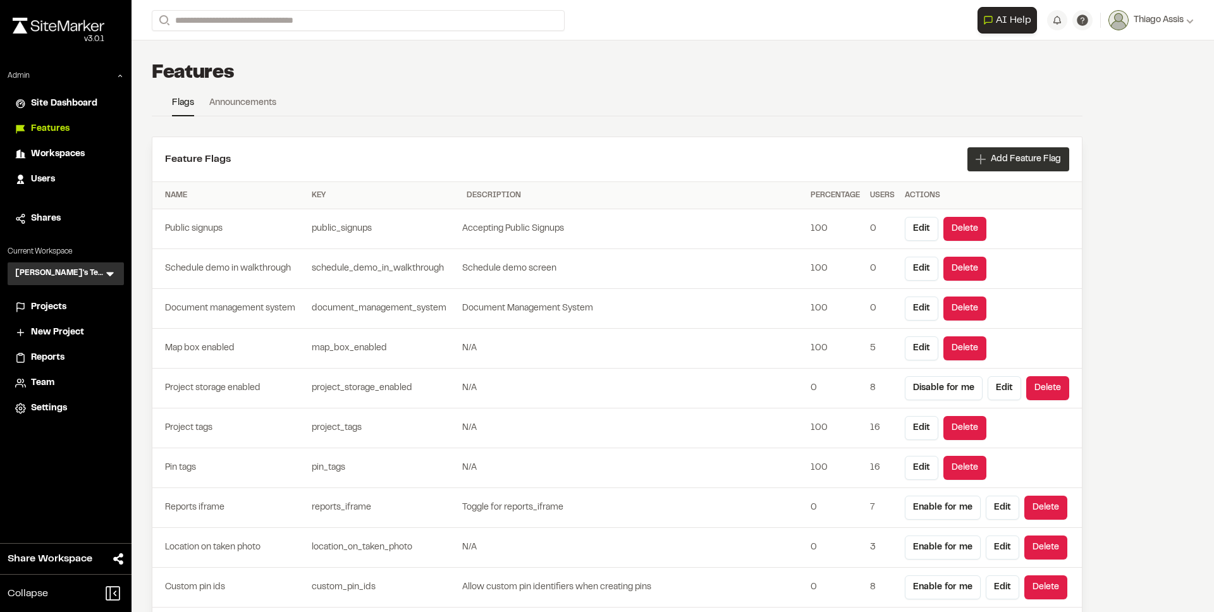
click at [1002, 154] on span "Add Feature Flag" at bounding box center [1026, 159] width 70 height 13
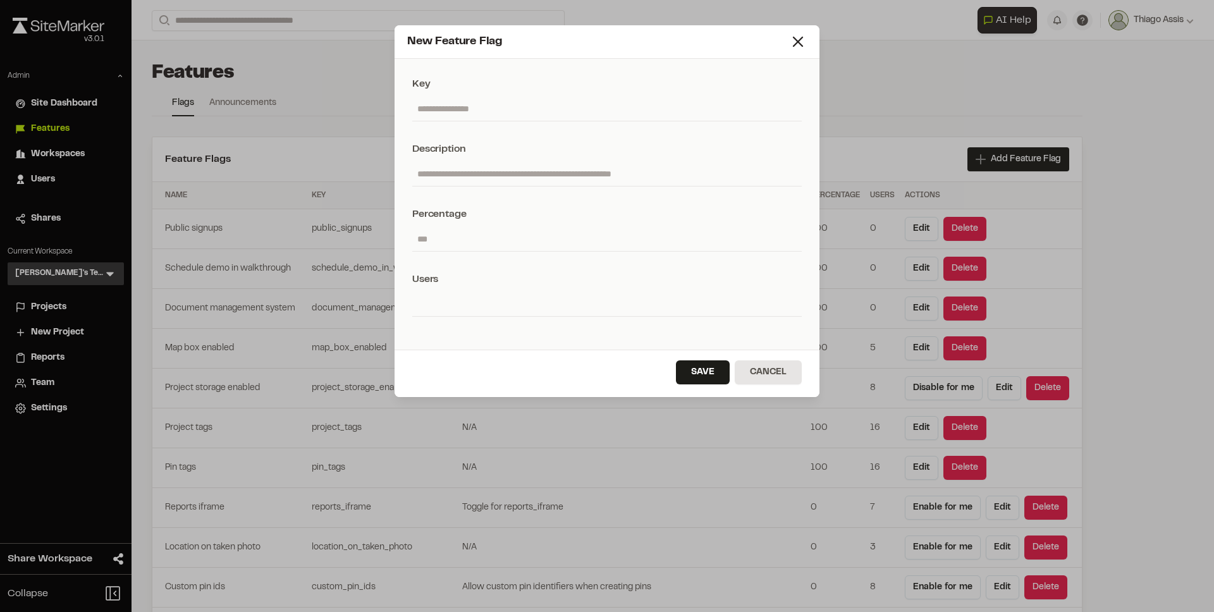
click at [493, 118] on input "text" at bounding box center [606, 109] width 389 height 24
paste input "**********"
click at [425, 111] on input "**********" at bounding box center [606, 109] width 389 height 24
type input "**********"
paste input "**********"
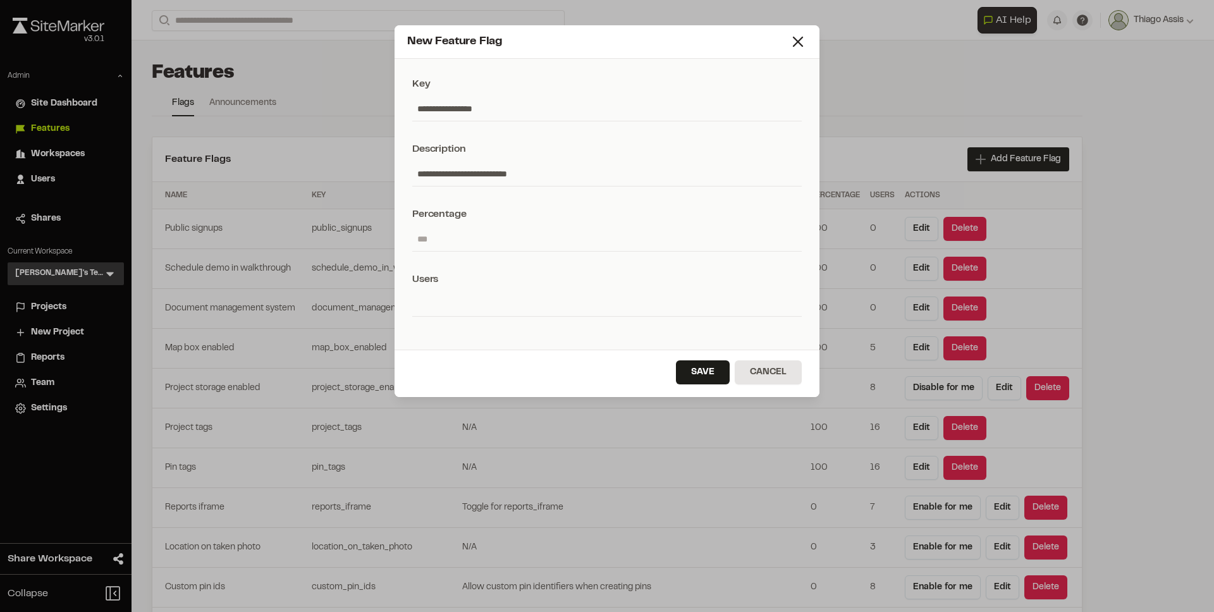
click at [427, 173] on input "**********" at bounding box center [606, 174] width 389 height 24
type input "**********"
click at [702, 362] on button "Save" at bounding box center [703, 372] width 54 height 24
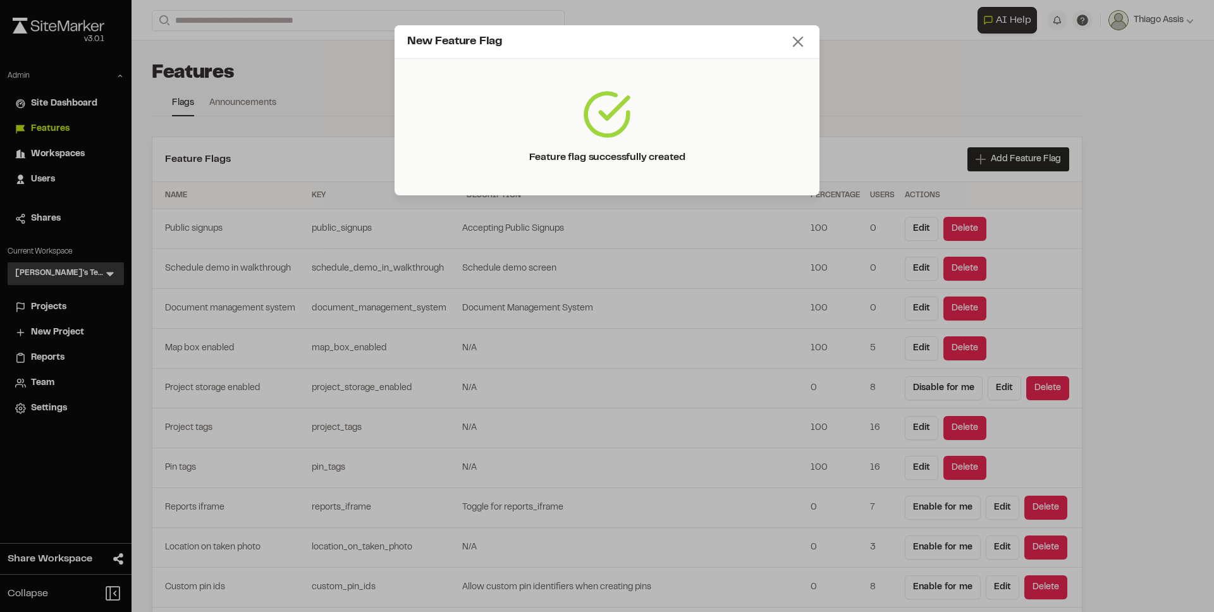
click at [801, 41] on icon at bounding box center [798, 42] width 18 height 18
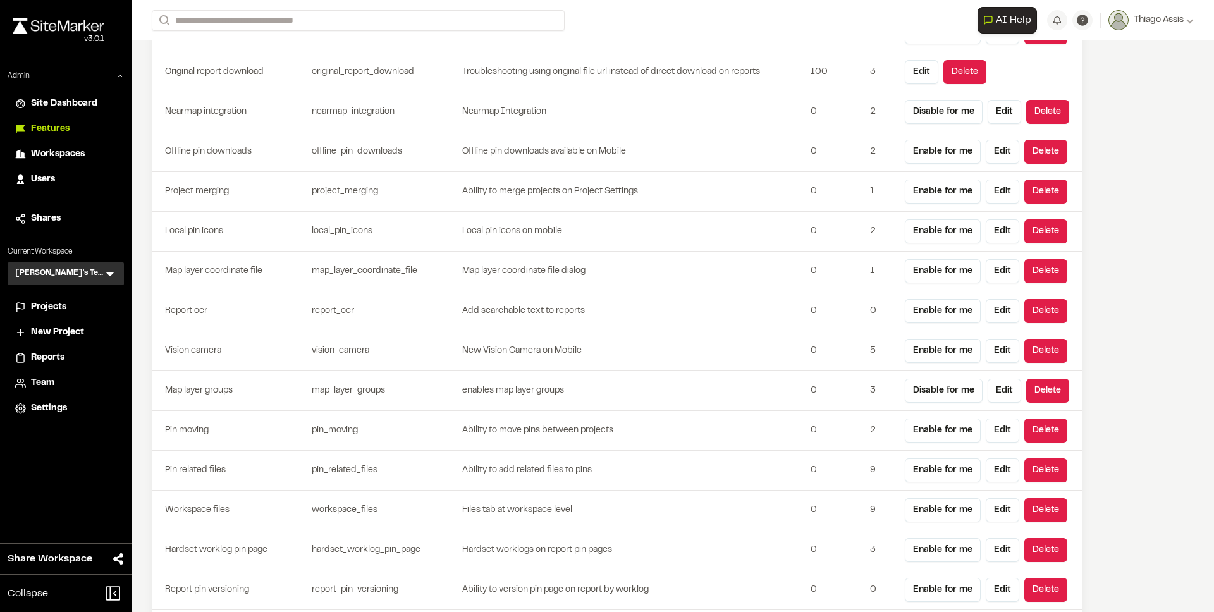
scroll to position [3226, 0]
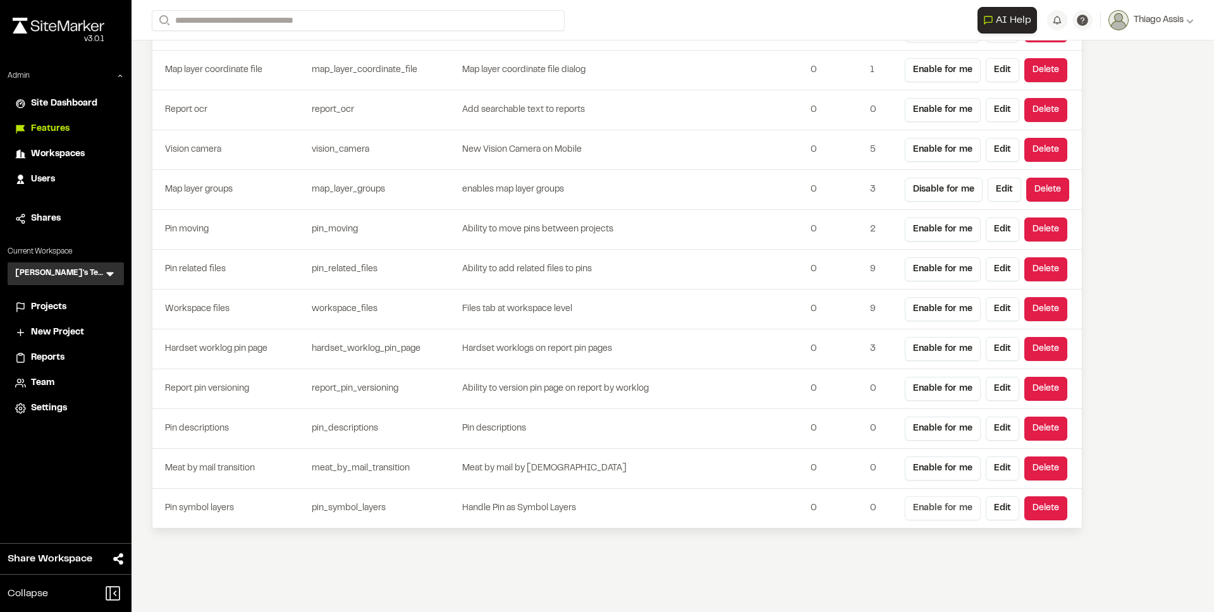
click at [933, 503] on button "Enable for me" at bounding box center [943, 508] width 76 height 24
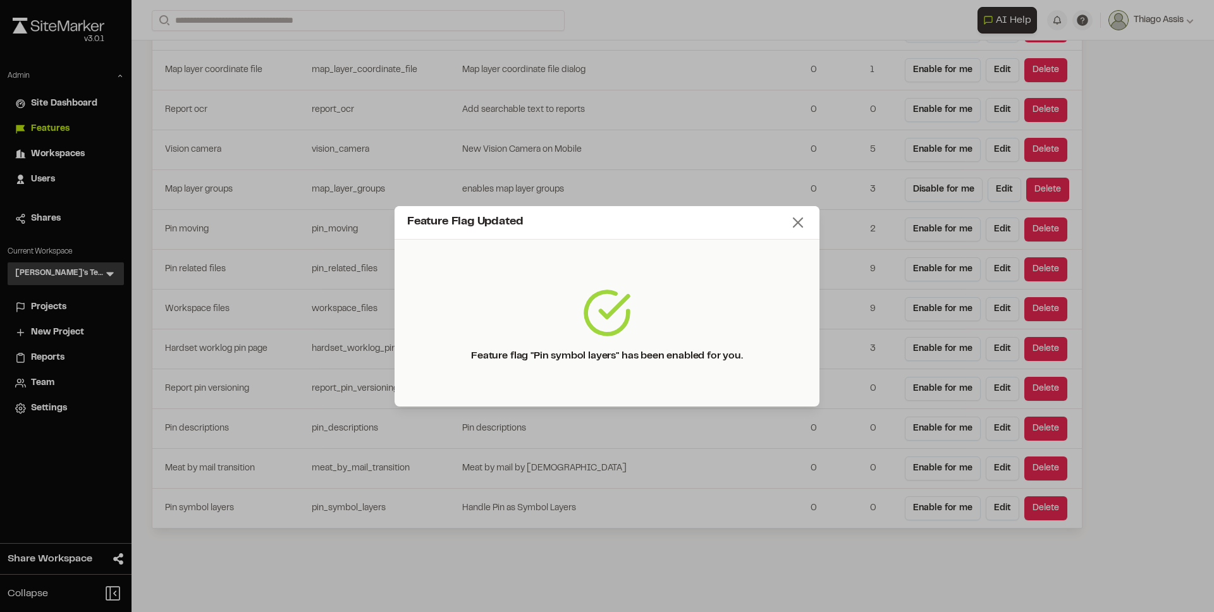
click at [795, 223] on icon at bounding box center [798, 223] width 18 height 18
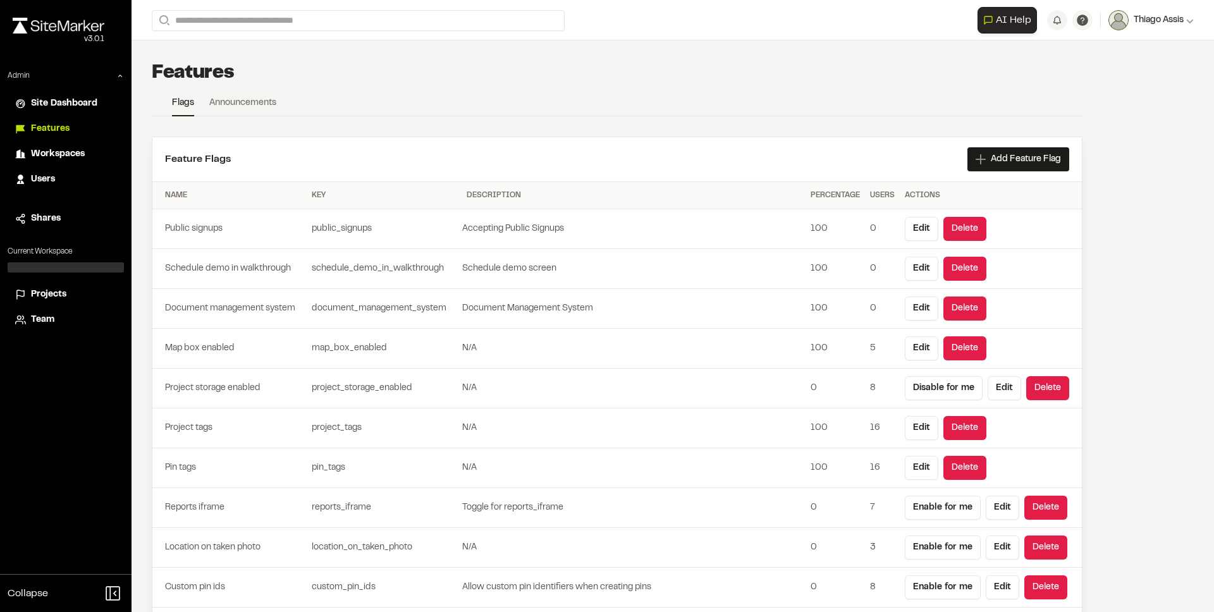
click at [1151, 13] on span "Thiago Assis" at bounding box center [1159, 20] width 50 height 14
click at [584, 162] on header "Feature Flags Add Feature Flag" at bounding box center [616, 159] width 929 height 44
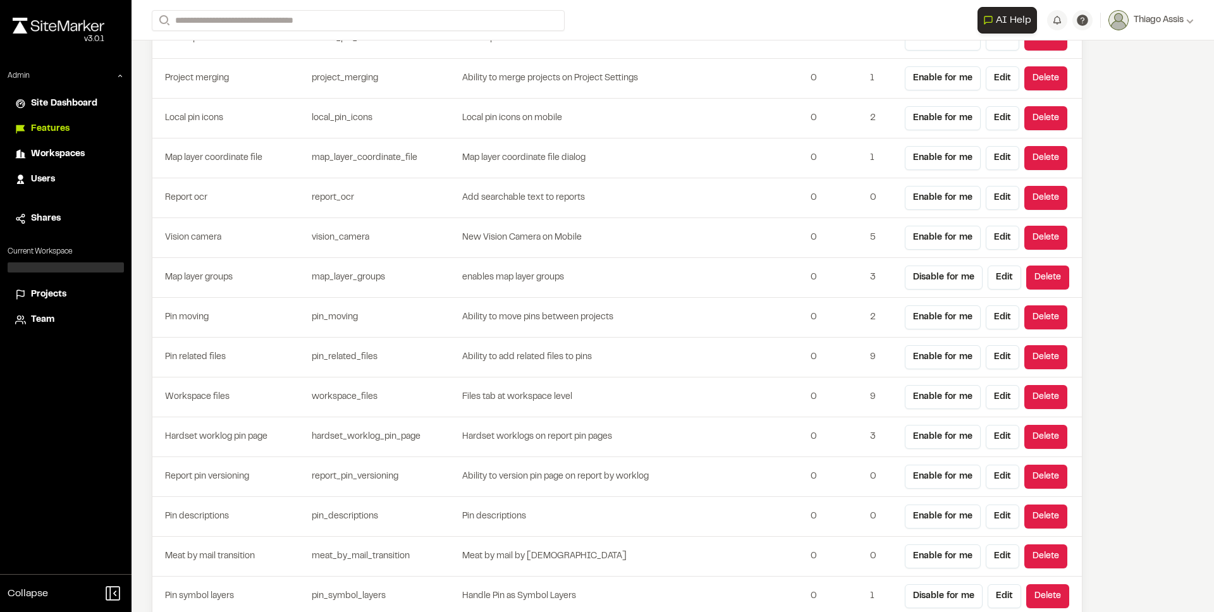
scroll to position [3226, 0]
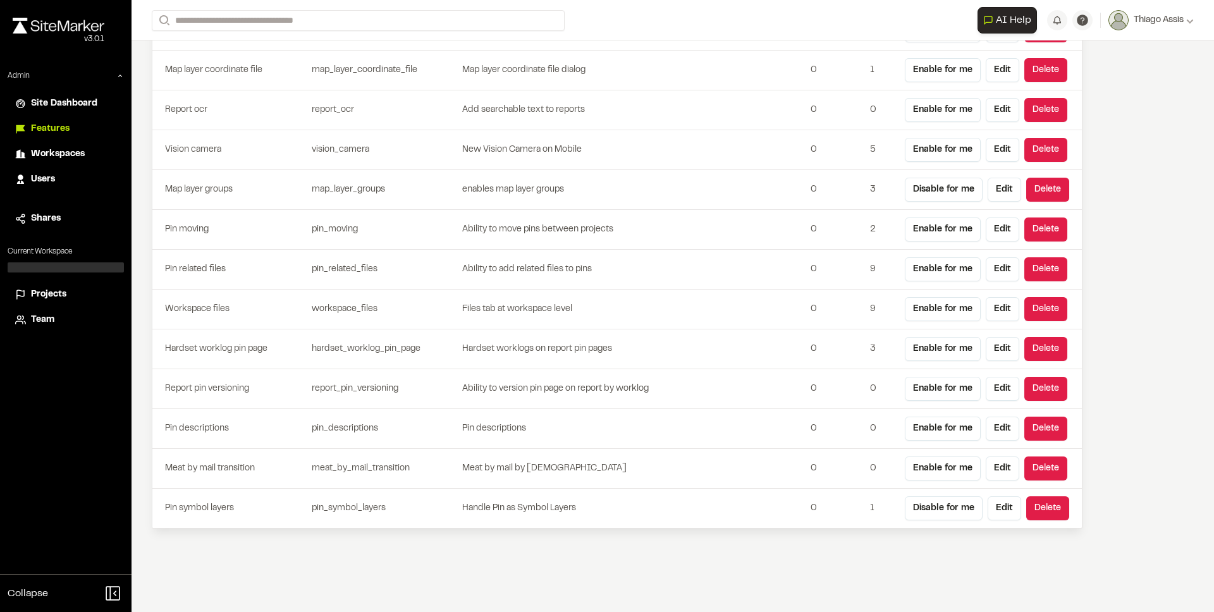
click at [57, 284] on li "Projects" at bounding box center [66, 295] width 116 height 24
click at [63, 297] on span "Projects" at bounding box center [48, 295] width 35 height 14
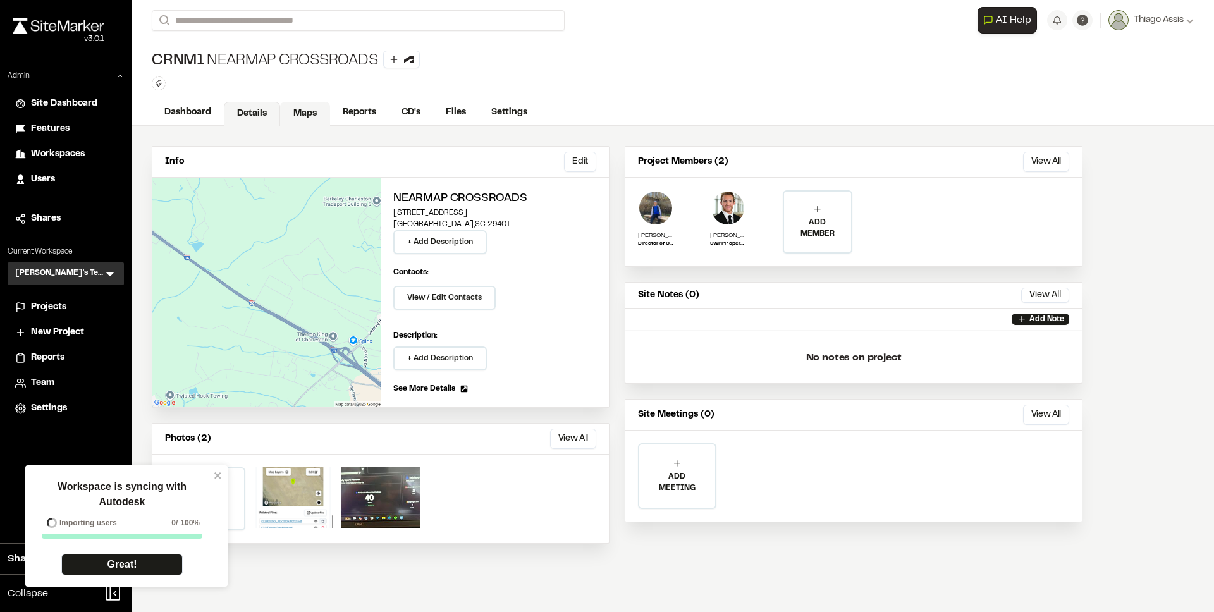
click at [303, 117] on link "Maps" at bounding box center [305, 114] width 50 height 24
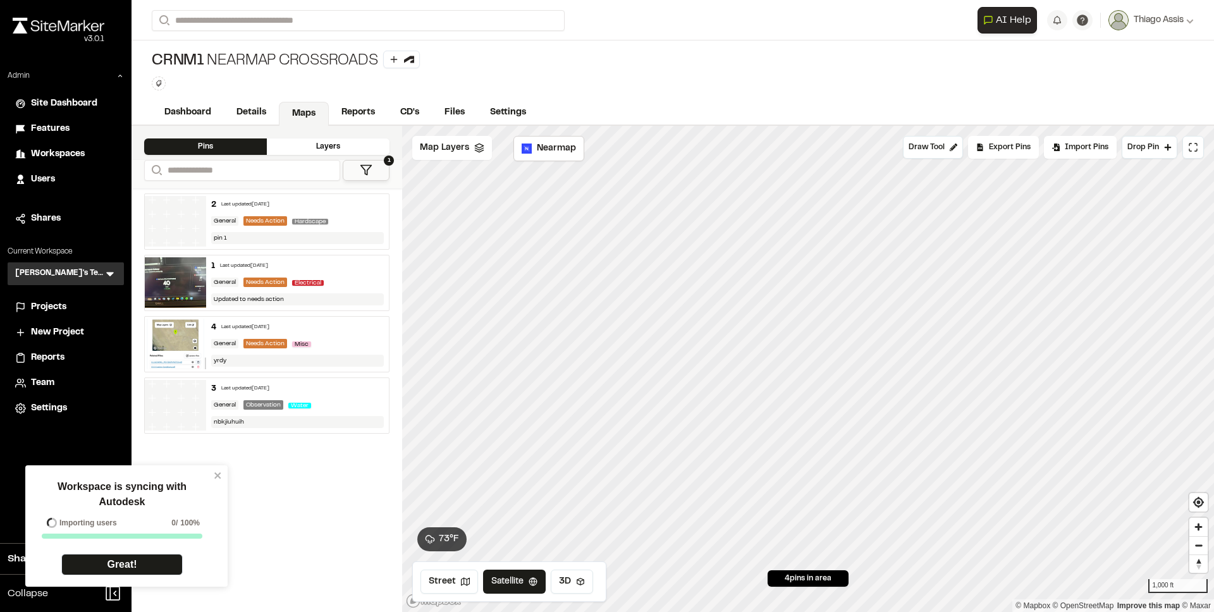
click at [750, 68] on div "CRNM1 Nearmap Crossroads Type Enter or comma to add tag." at bounding box center [673, 70] width 1082 height 60
click at [920, 156] on button "Draw Tool" at bounding box center [933, 147] width 60 height 23
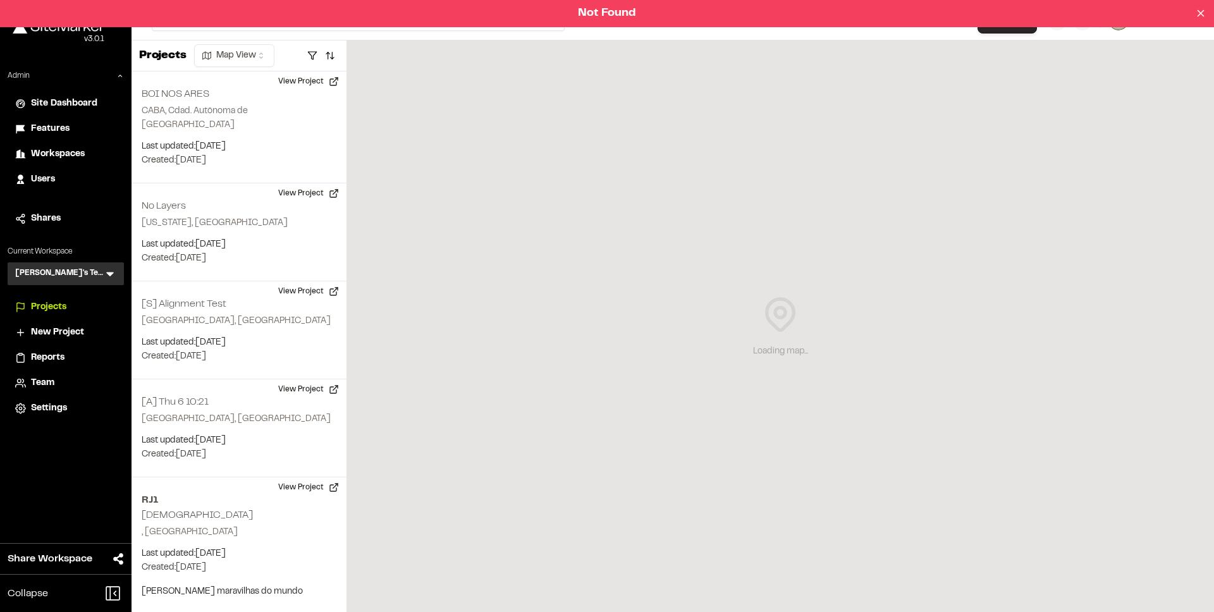
click at [54, 356] on span "Reports" at bounding box center [48, 358] width 34 height 14
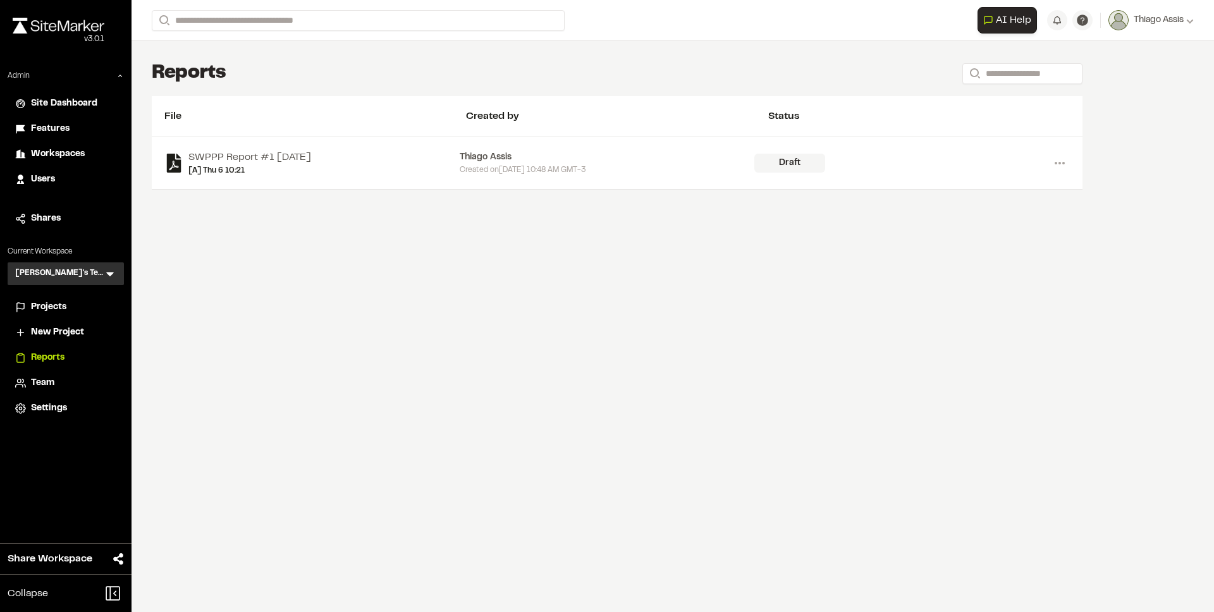
click at [92, 271] on div "[PERSON_NAME]'s Testing TT Menu" at bounding box center [66, 273] width 116 height 23
click at [66, 273] on h3 "[PERSON_NAME]'s Testing" at bounding box center [59, 273] width 89 height 13
click at [107, 276] on icon at bounding box center [110, 273] width 13 height 13
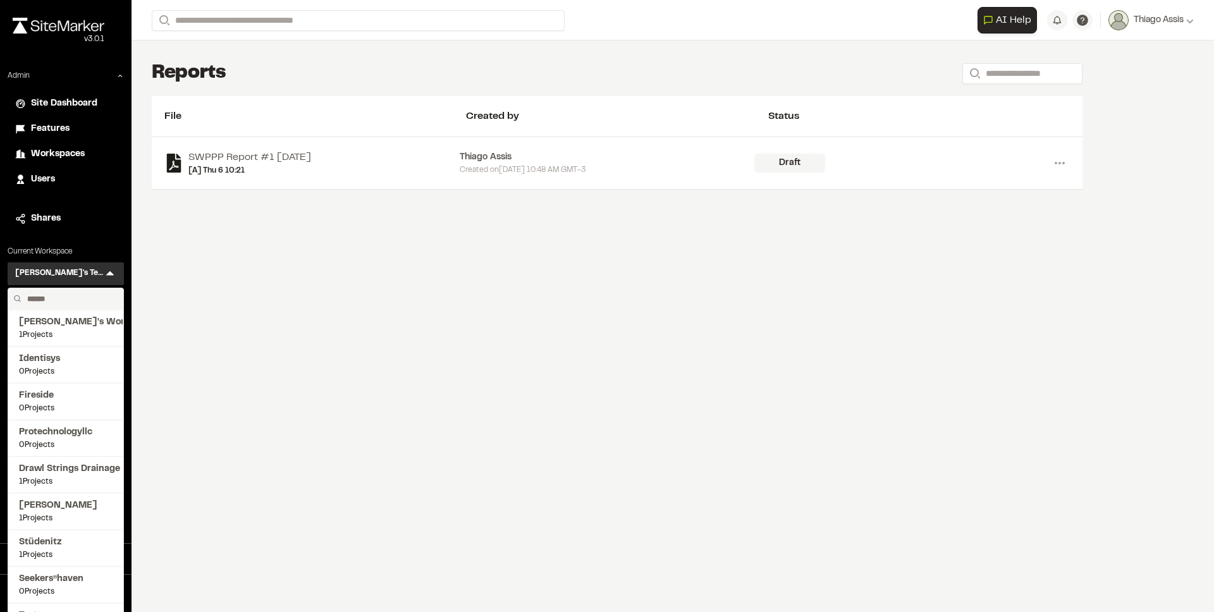
click at [73, 303] on input "text" at bounding box center [70, 298] width 96 height 21
type input "****"
click at [66, 360] on span "[PERSON_NAME]'s Test" at bounding box center [66, 359] width 94 height 14
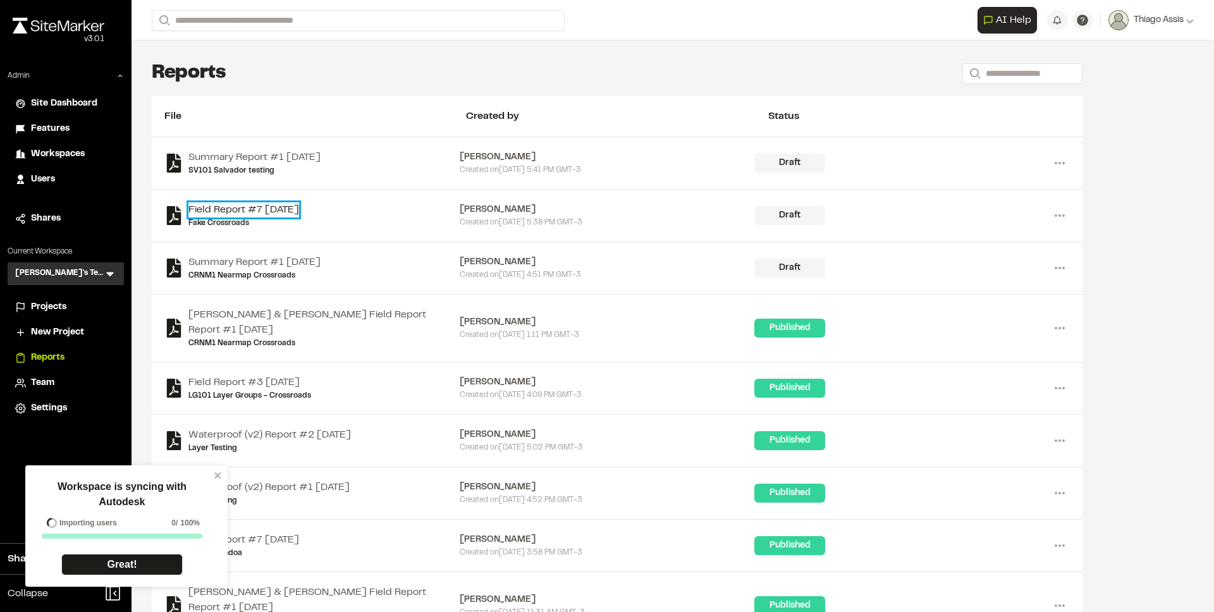
click at [295, 209] on link "Field Report #7 [DATE]" at bounding box center [243, 209] width 111 height 15
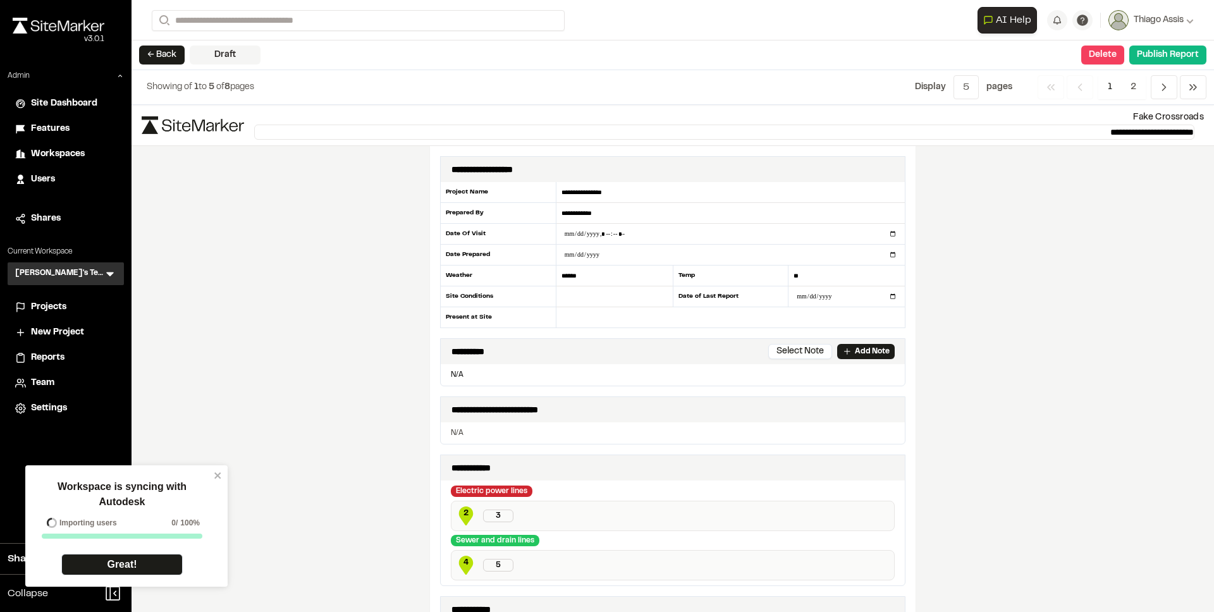
drag, startPoint x: 756, startPoint y: 76, endPoint x: 910, endPoint y: 25, distance: 162.7
click at [910, 25] on div "**********" at bounding box center [673, 306] width 1082 height 612
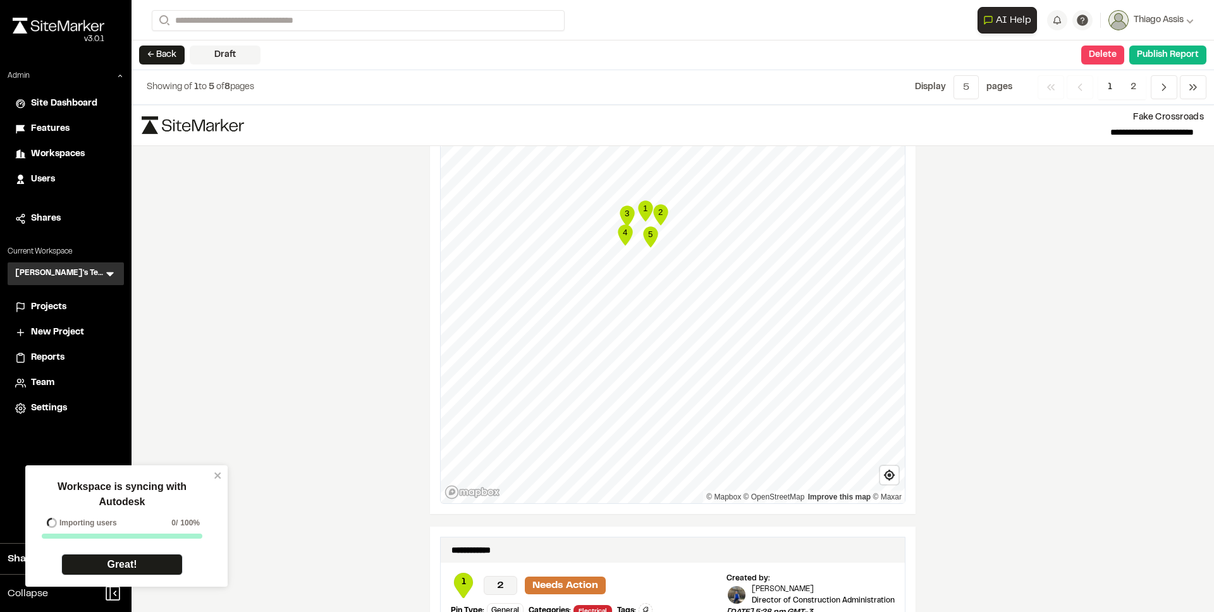
scroll to position [1192, 0]
